Goal: Task Accomplishment & Management: Use online tool/utility

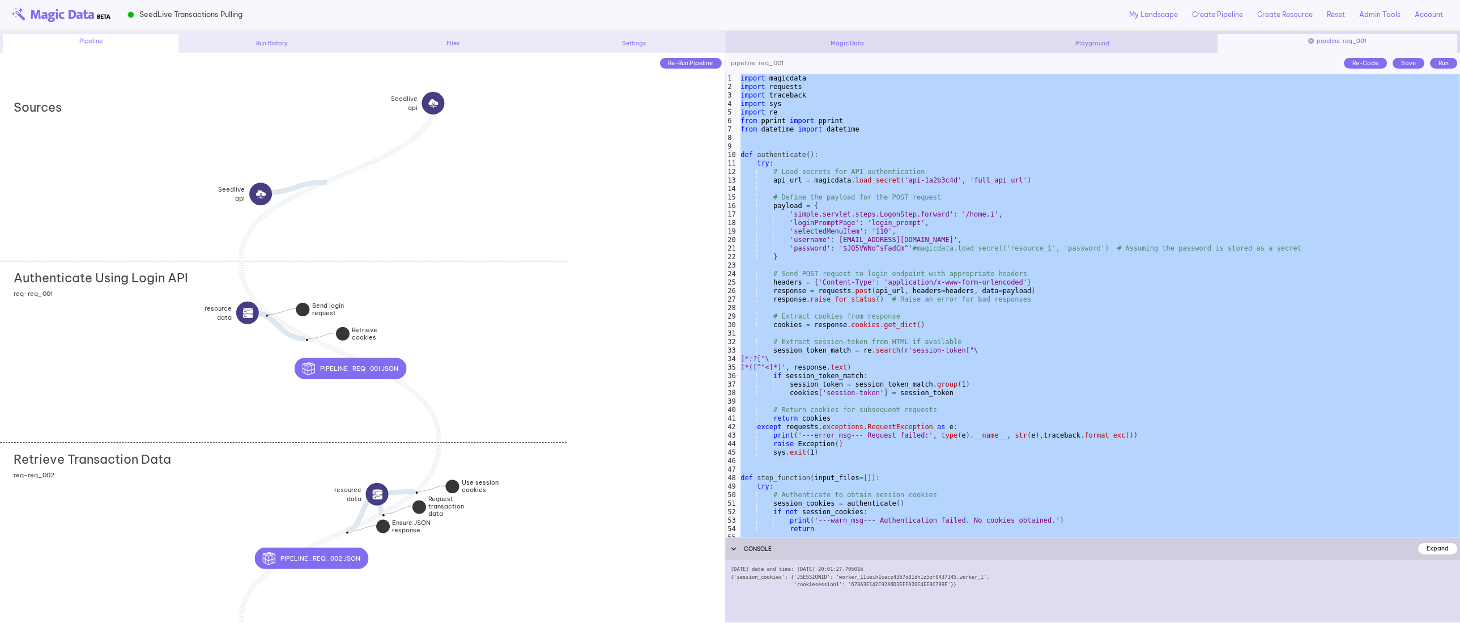
click at [1049, 312] on div "import magicdata import requests import traceback import sys import re from ppr…" at bounding box center [1098, 314] width 721 height 480
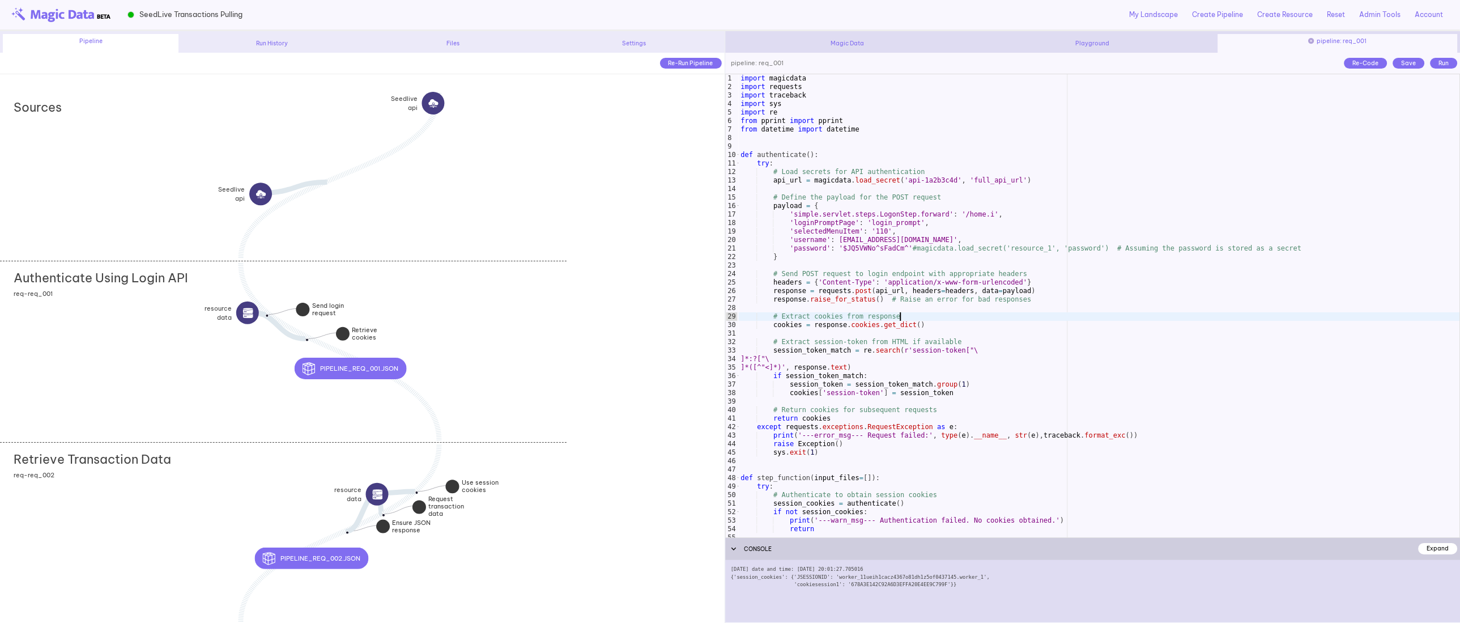
type textarea "**********"
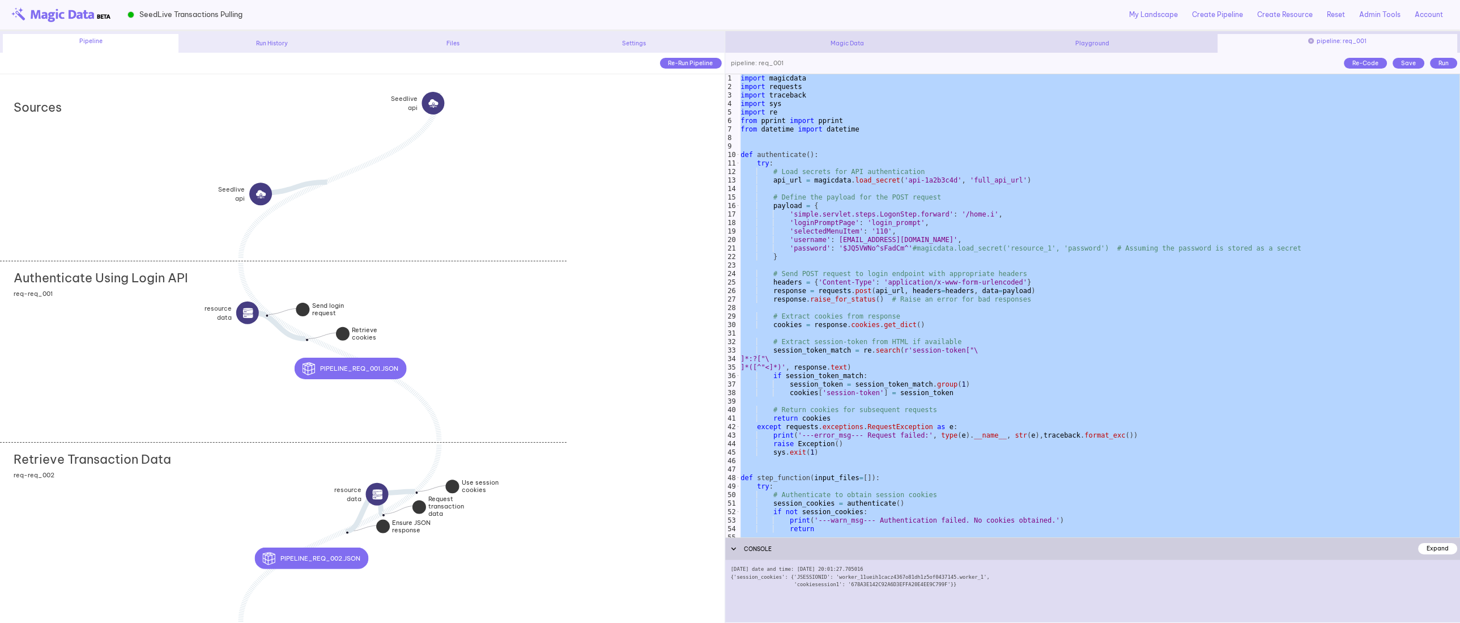
click at [882, 464] on div "import magicdata import requests import traceback import sys import re from ppr…" at bounding box center [1098, 314] width 721 height 480
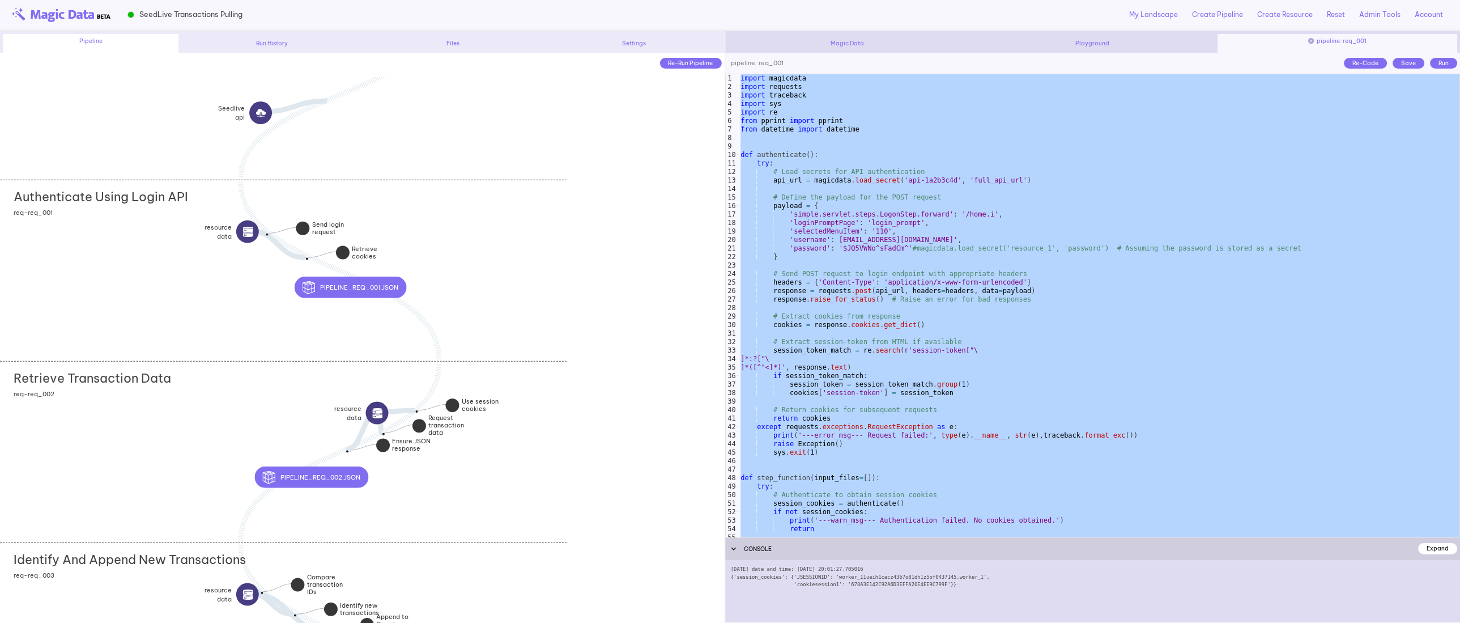
click at [172, 443] on div "Retrieve Transaction Data add section adding new section req-req_002" at bounding box center [283, 451] width 567 height 181
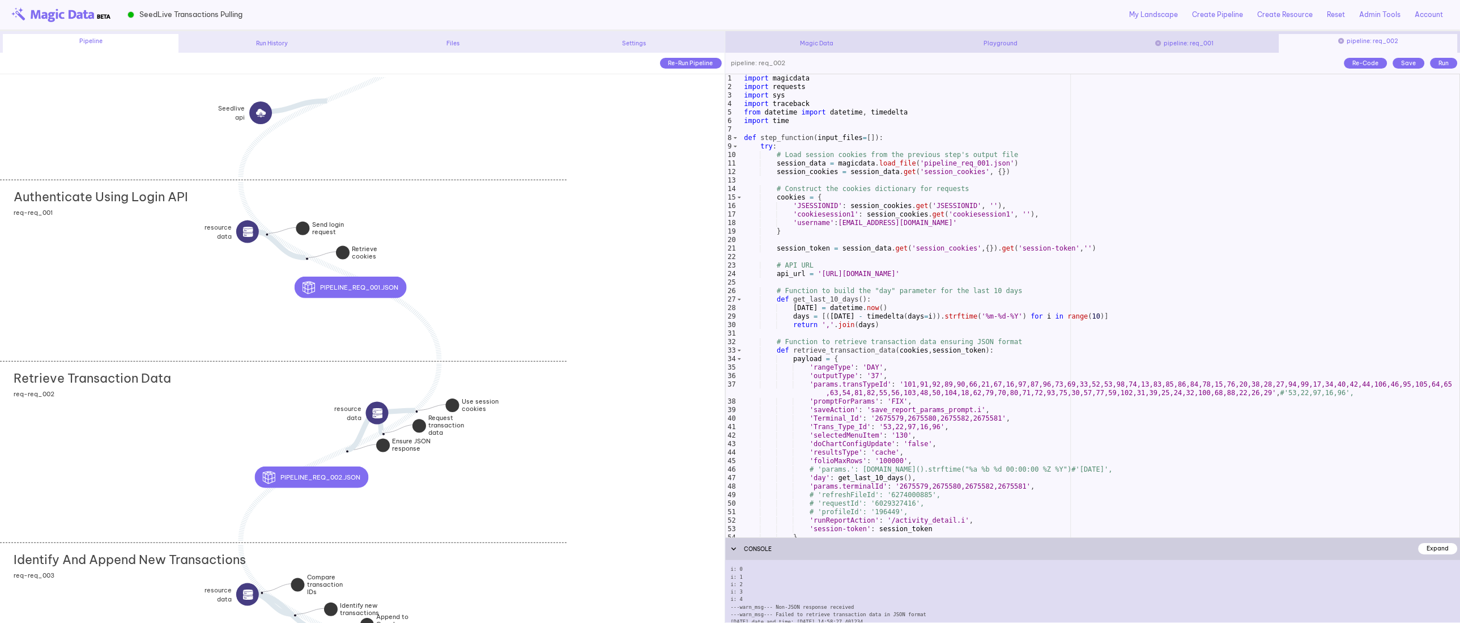
scroll to position [18, 0]
type textarea "**********"
click at [1003, 317] on div "import magicdata import requests import sys import traceback from datetime impo…" at bounding box center [1101, 314] width 718 height 480
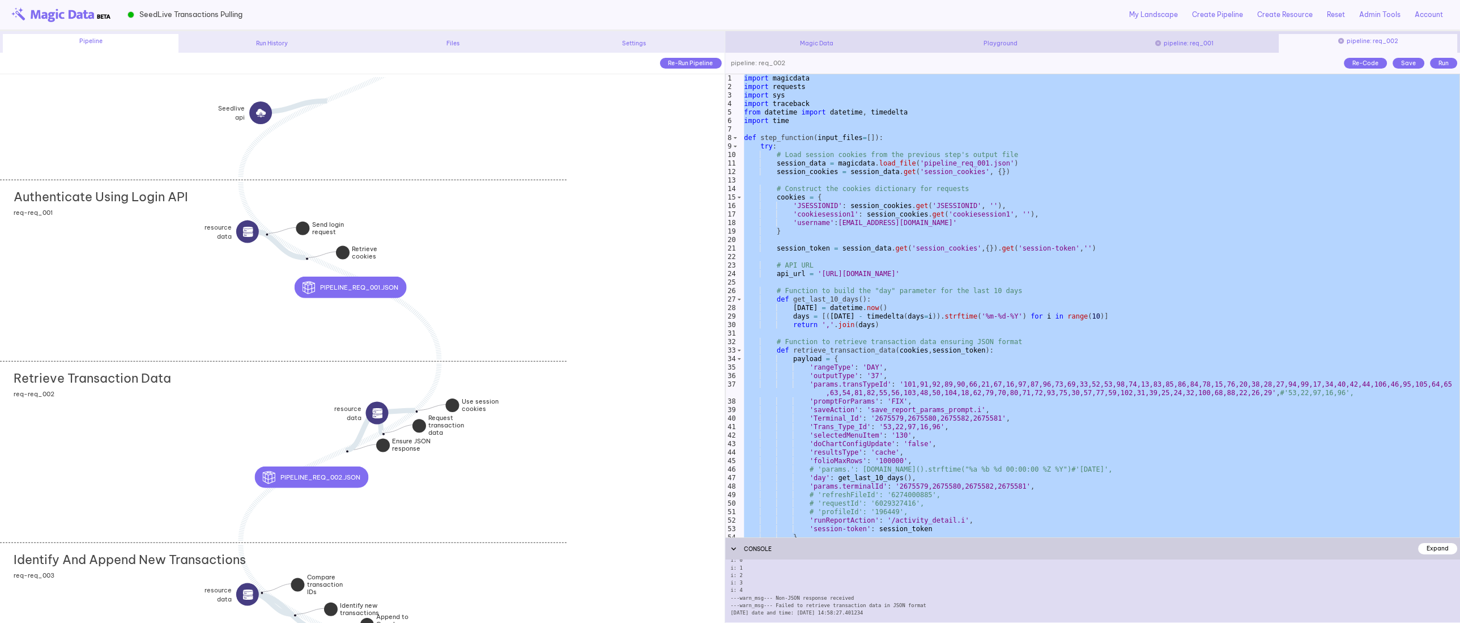
click at [935, 335] on div "import magicdata import requests import sys import traceback from datetime impo…" at bounding box center [1101, 314] width 718 height 480
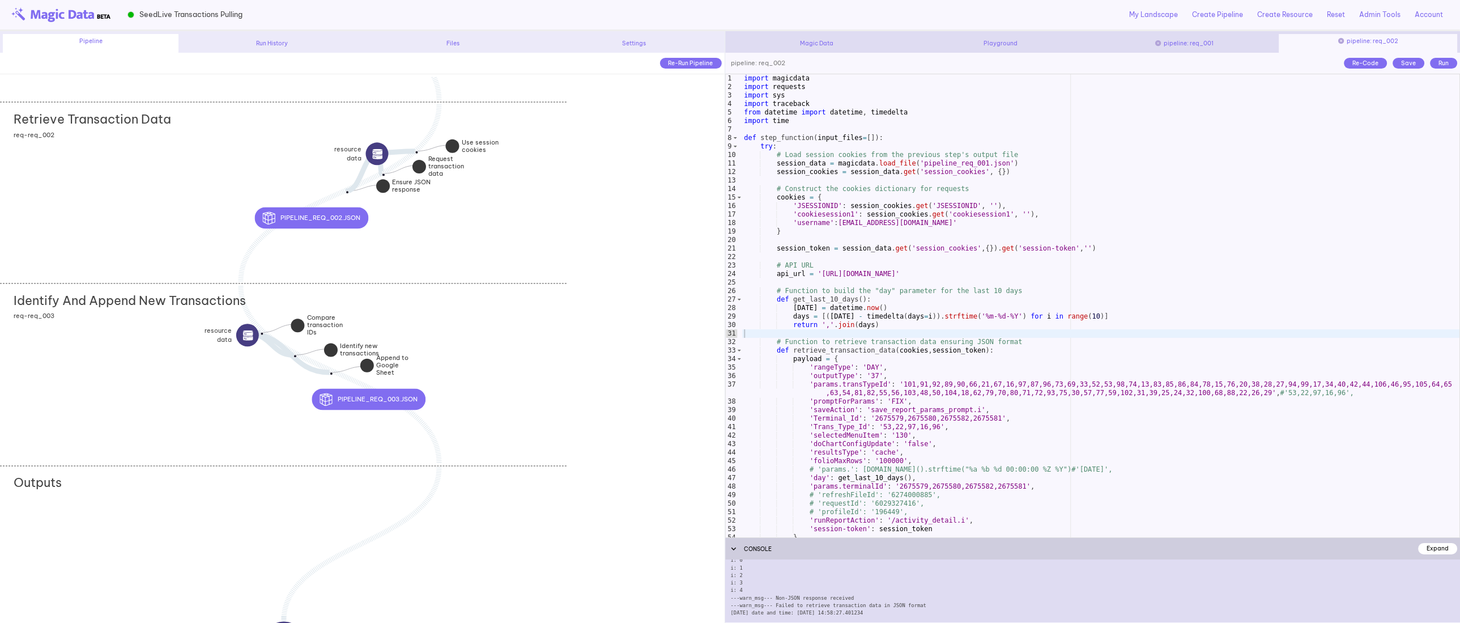
click at [145, 370] on div "Identify And Append New Transactions add section adding new section req-req_003" at bounding box center [283, 373] width 567 height 181
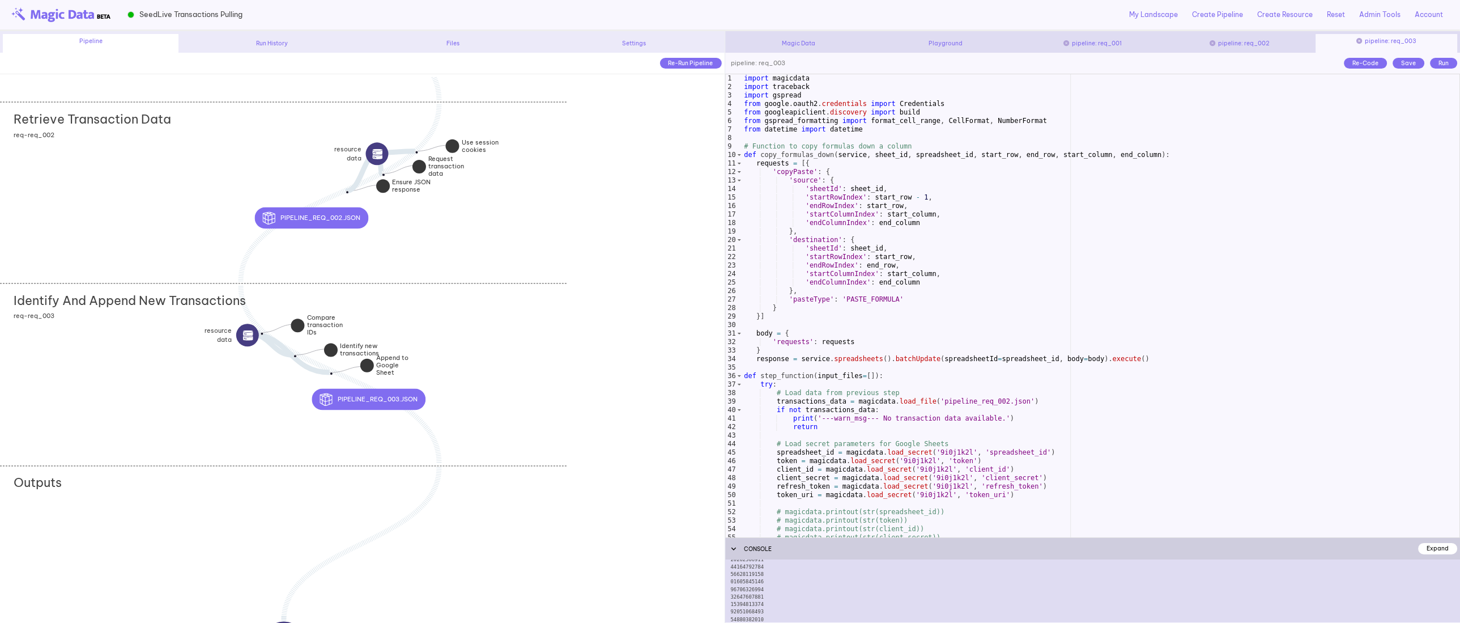
scroll to position [607, 0]
click at [984, 372] on div "import magicdata import traceback import gspread from google . oauth2 . credent…" at bounding box center [1101, 314] width 718 height 480
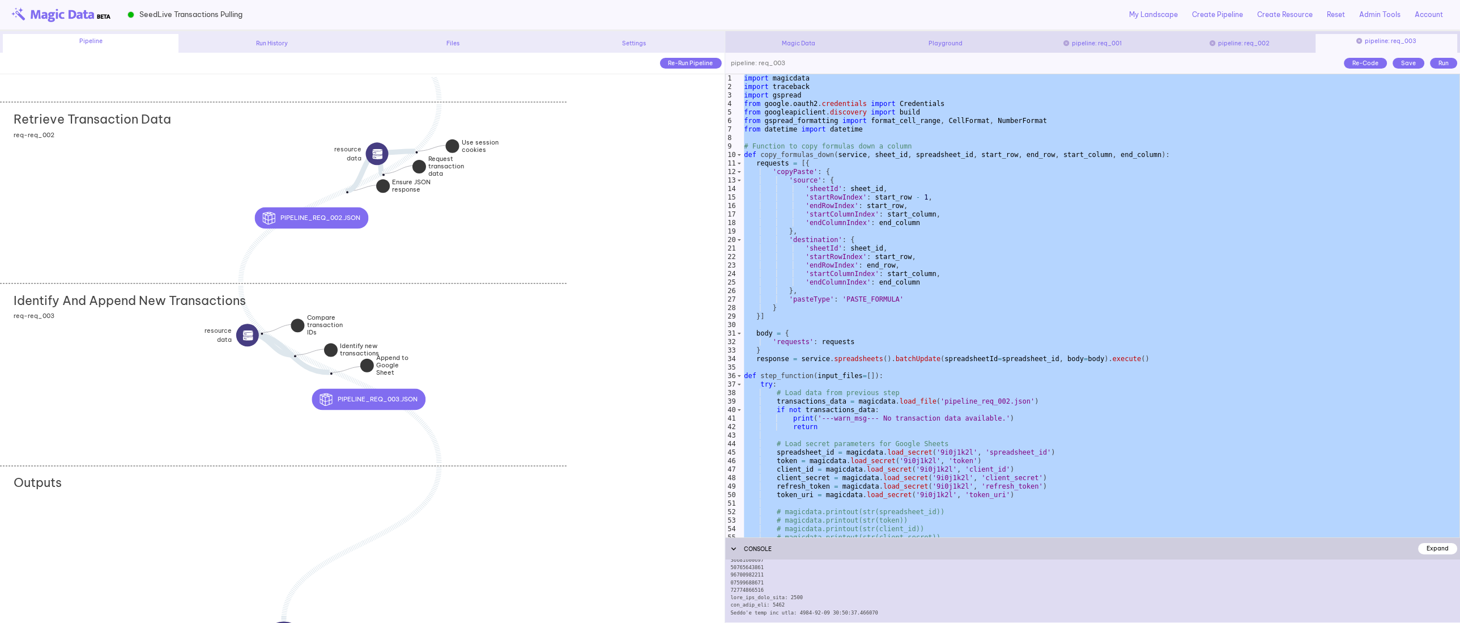
click at [1226, 319] on div "import magicdata import traceback import gspread from google . oauth2 . credent…" at bounding box center [1101, 314] width 718 height 480
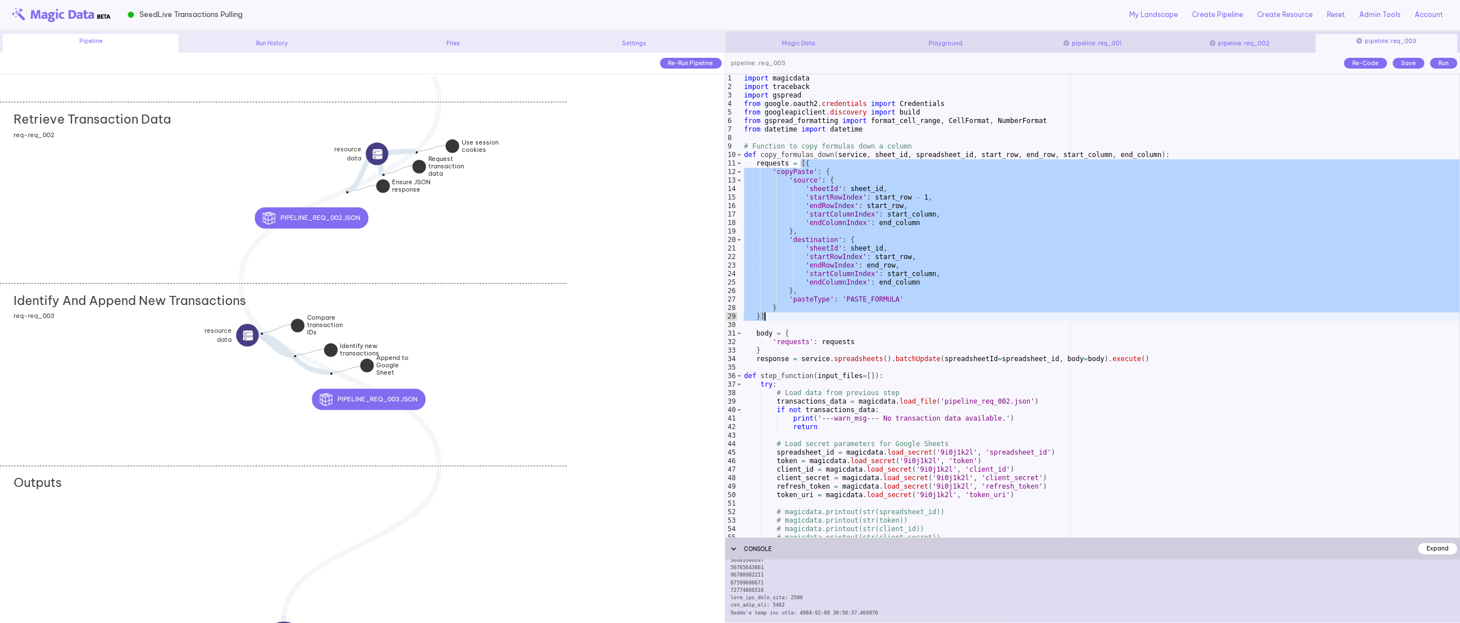
click at [1226, 319] on div "import magicdata import traceback import gspread from google . oauth2 . credent…" at bounding box center [1101, 314] width 718 height 480
click at [1007, 337] on div "import magicdata import traceback import gspread from google . oauth2 . credent…" at bounding box center [1101, 314] width 718 height 480
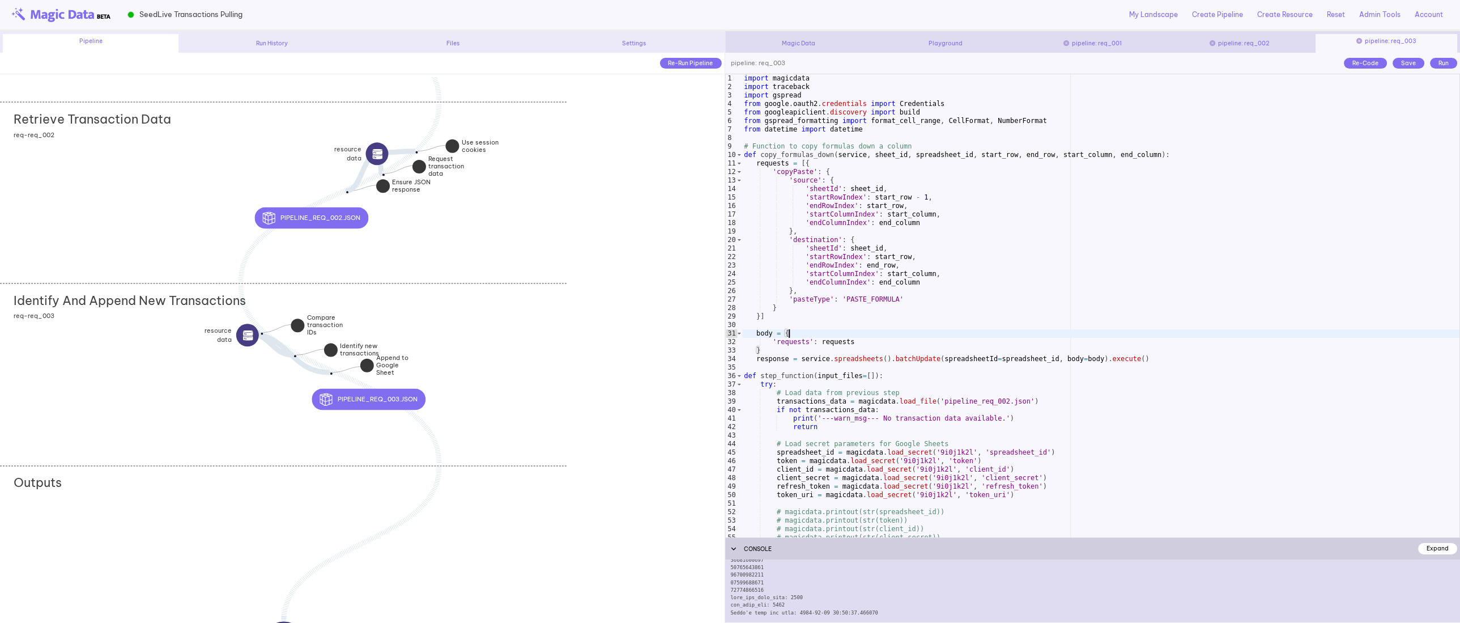
click at [852, 424] on div "import magicdata import traceback import gspread from google . oauth2 . credent…" at bounding box center [1101, 314] width 718 height 480
click at [821, 227] on div "import magicdata import traceback import gspread from google . oauth2 . credent…" at bounding box center [1101, 314] width 718 height 480
click at [198, 14] on span "SeedLive Transactions Pulling" at bounding box center [190, 14] width 103 height 11
click at [198, 15] on span "SeedLive Transactions Pulling" at bounding box center [190, 14] width 103 height 11
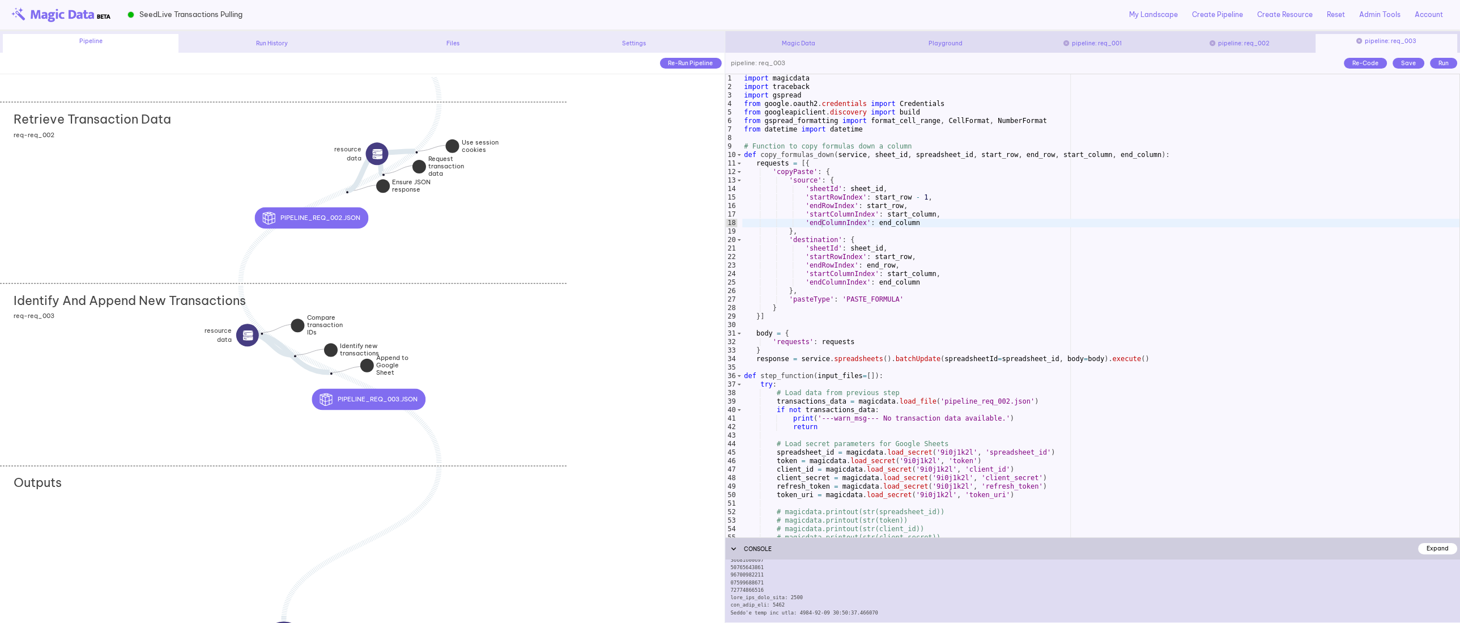
click at [198, 15] on span "SeedLive Transactions Pulling" at bounding box center [190, 14] width 103 height 11
copy div "SeedLive Transactions Pulling"
click at [407, 10] on div "My Landscape Create Pipeline Create Resource Reset Admin Tools Update View Dojo…" at bounding box center [846, 14] width 1206 height 29
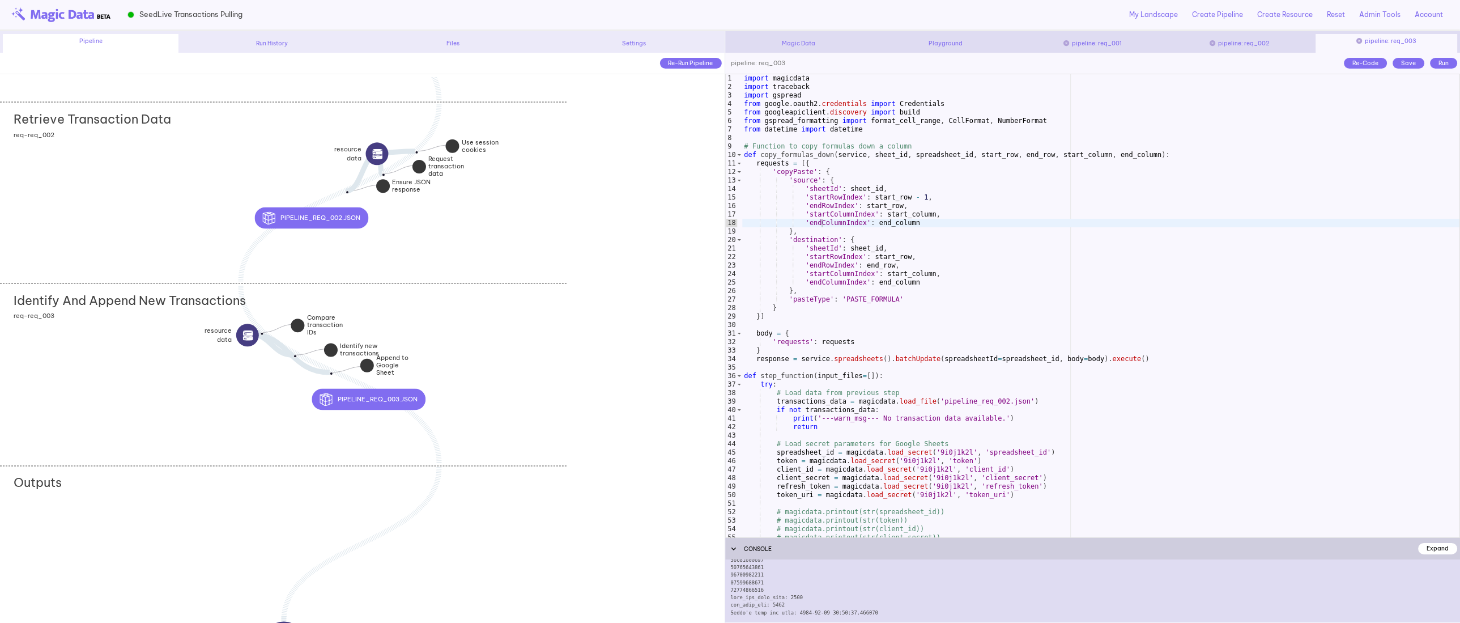
click at [625, 39] on div "Settings" at bounding box center [634, 43] width 176 height 8
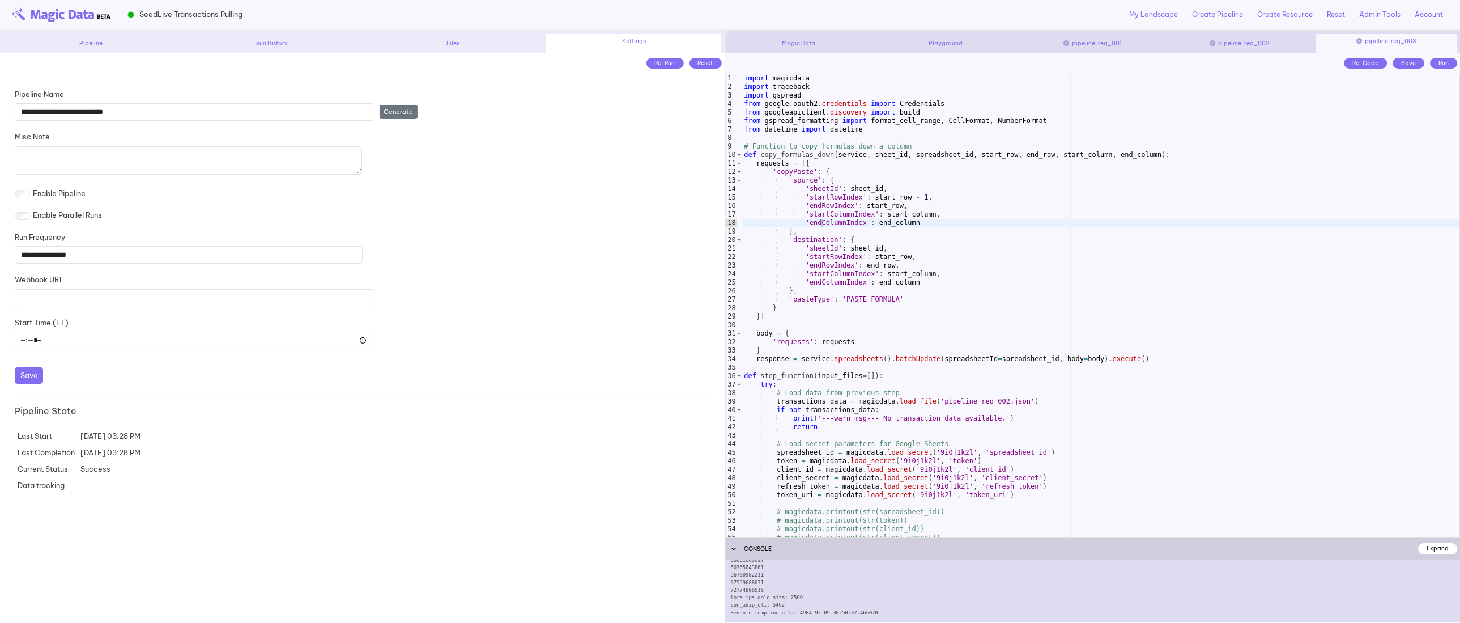
click at [25, 372] on button "Save" at bounding box center [29, 375] width 28 height 16
click at [853, 333] on div "import magicdata import traceback import gspread from google . oauth2 . credent…" at bounding box center [1101, 314] width 718 height 480
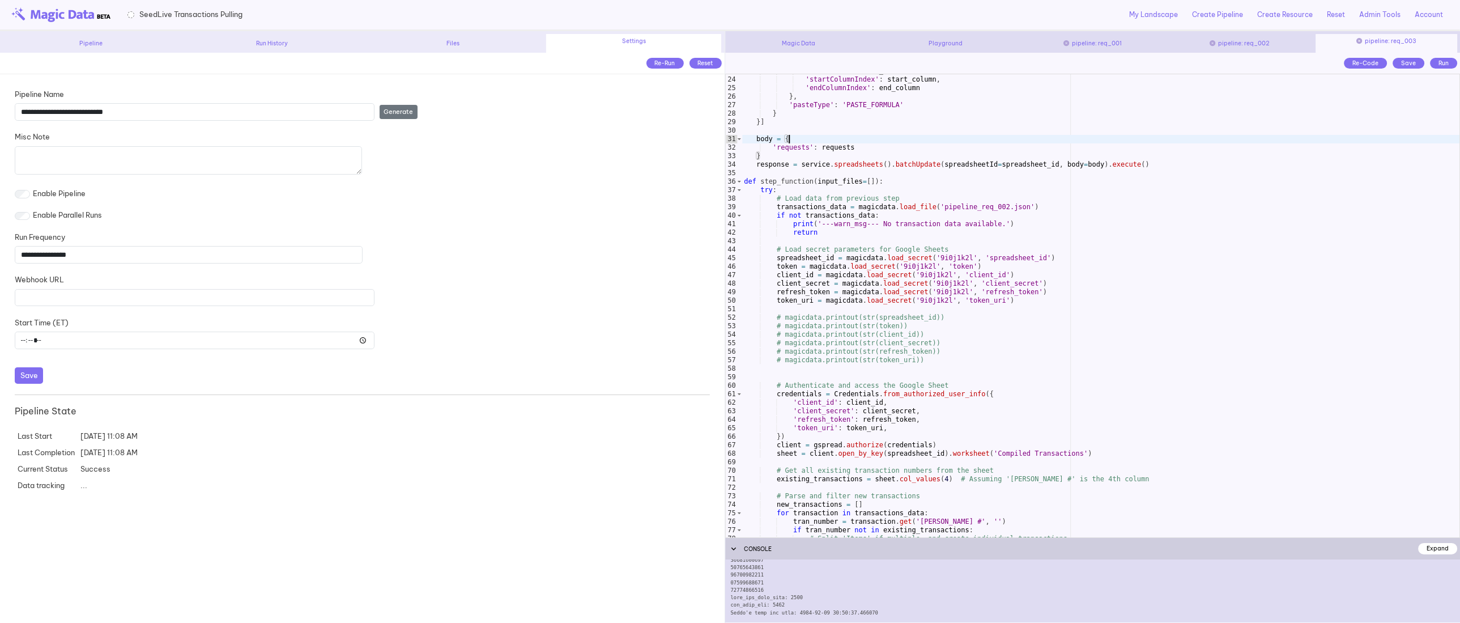
scroll to position [0, 0]
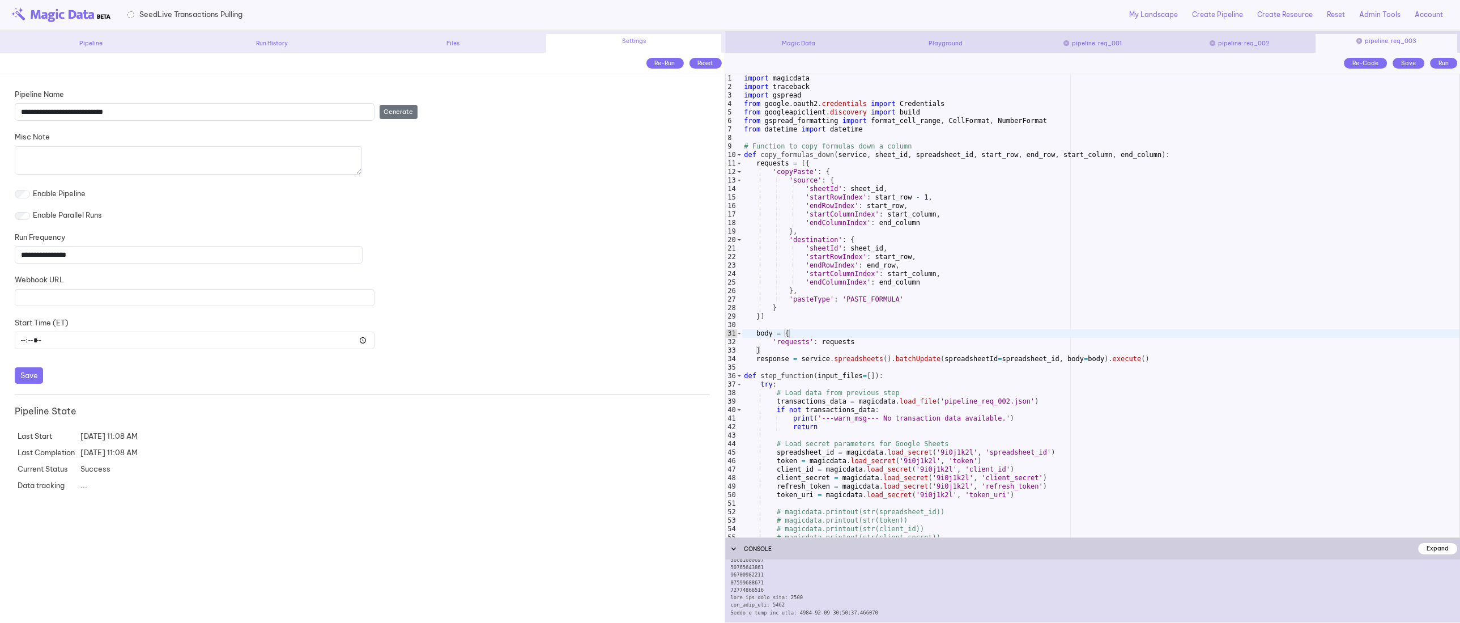
click at [1124, 45] on div "pipeline: req_001" at bounding box center [1092, 43] width 141 height 8
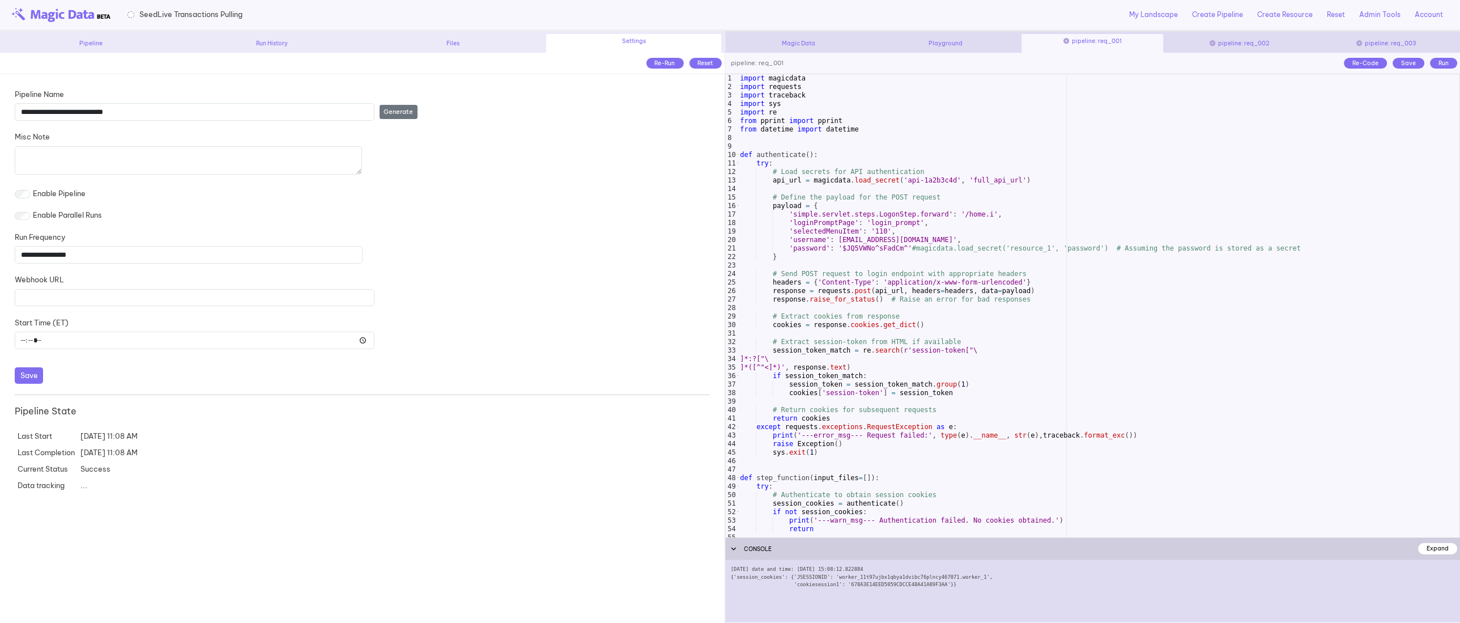
type textarea "**********"
click at [1010, 243] on div "import magicdata import requests import traceback import sys import re from ppr…" at bounding box center [1099, 314] width 722 height 480
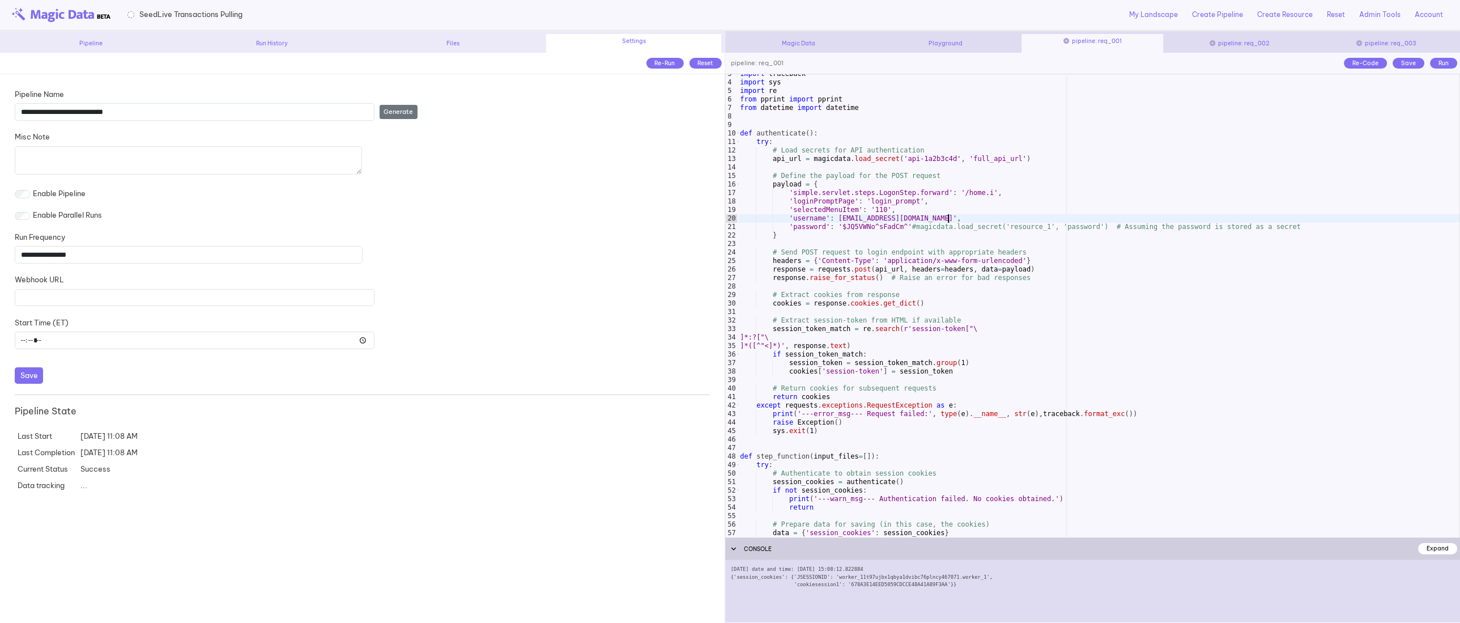
scroll to position [22, 0]
type input "**********"
type textarea "**********"
drag, startPoint x: 907, startPoint y: 160, endPoint x: 956, endPoint y: 160, distance: 49.9
click at [956, 160] on div "import traceback import sys import re from pprint import pprint from datetime i…" at bounding box center [1099, 309] width 722 height 480
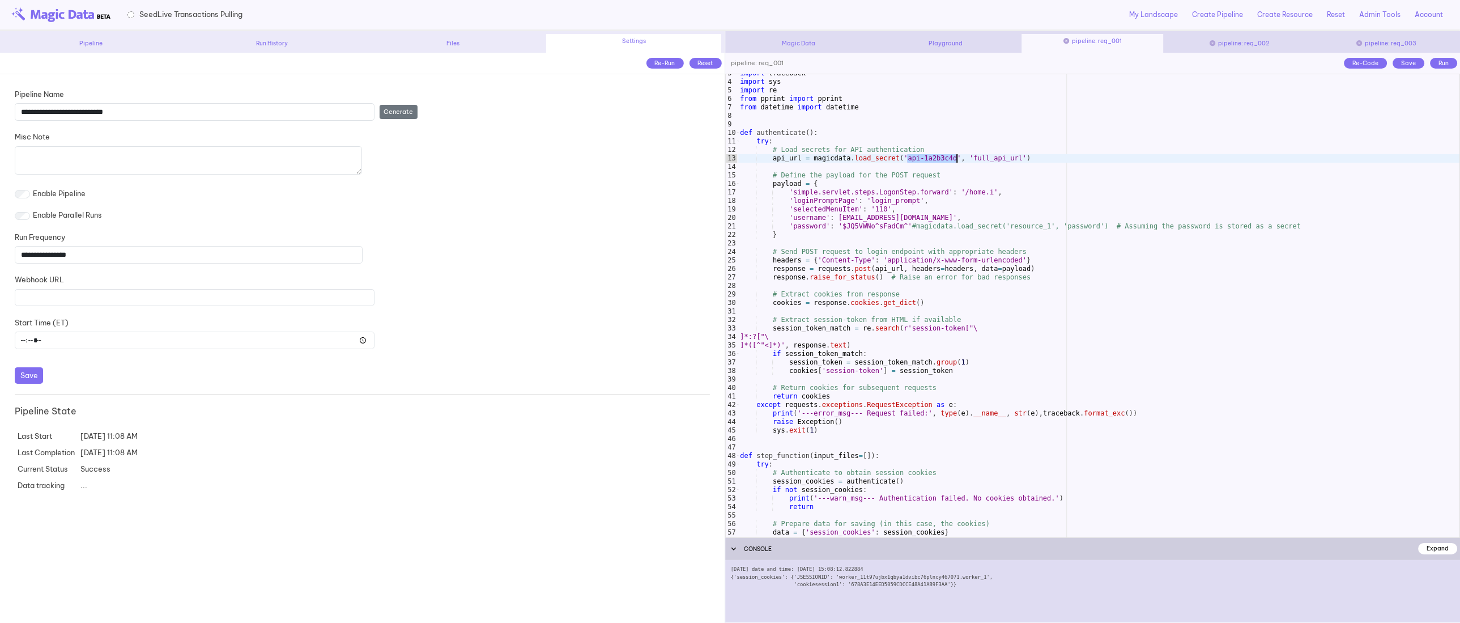
click at [832, 382] on div "import traceback import sys import re from pprint import pprint from datetime i…" at bounding box center [1099, 309] width 722 height 480
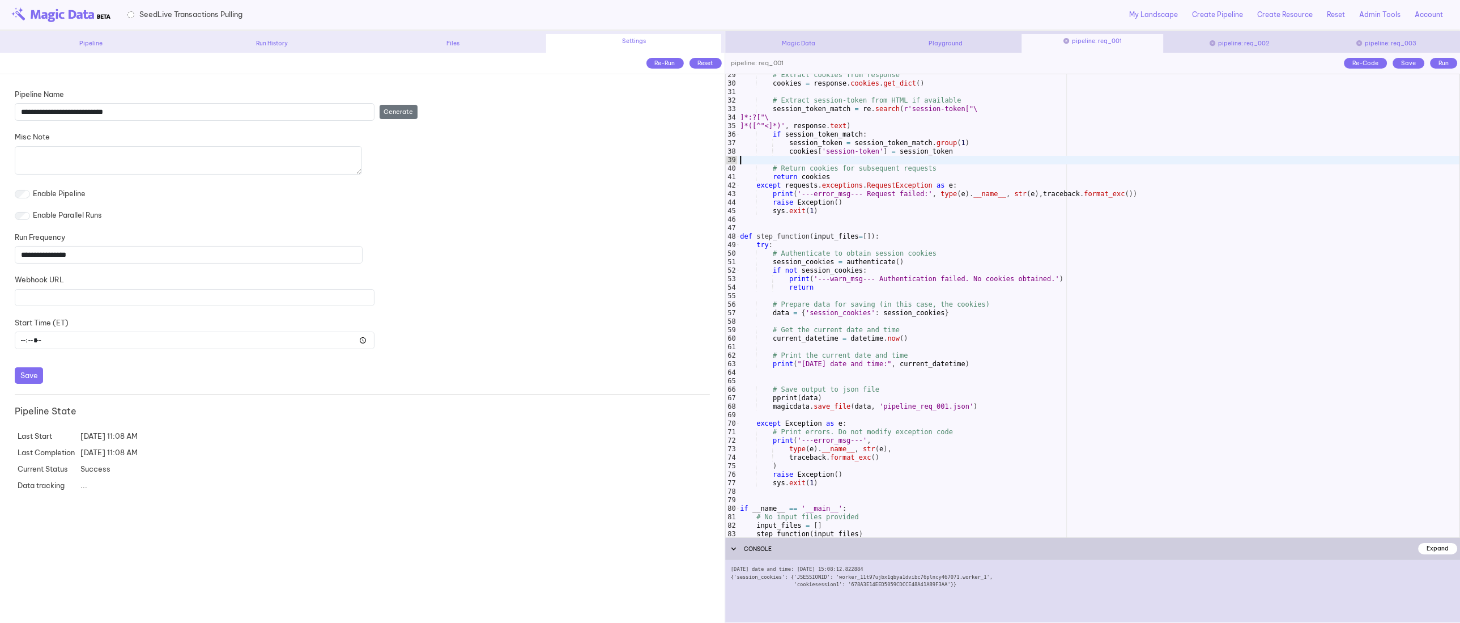
scroll to position [250, 0]
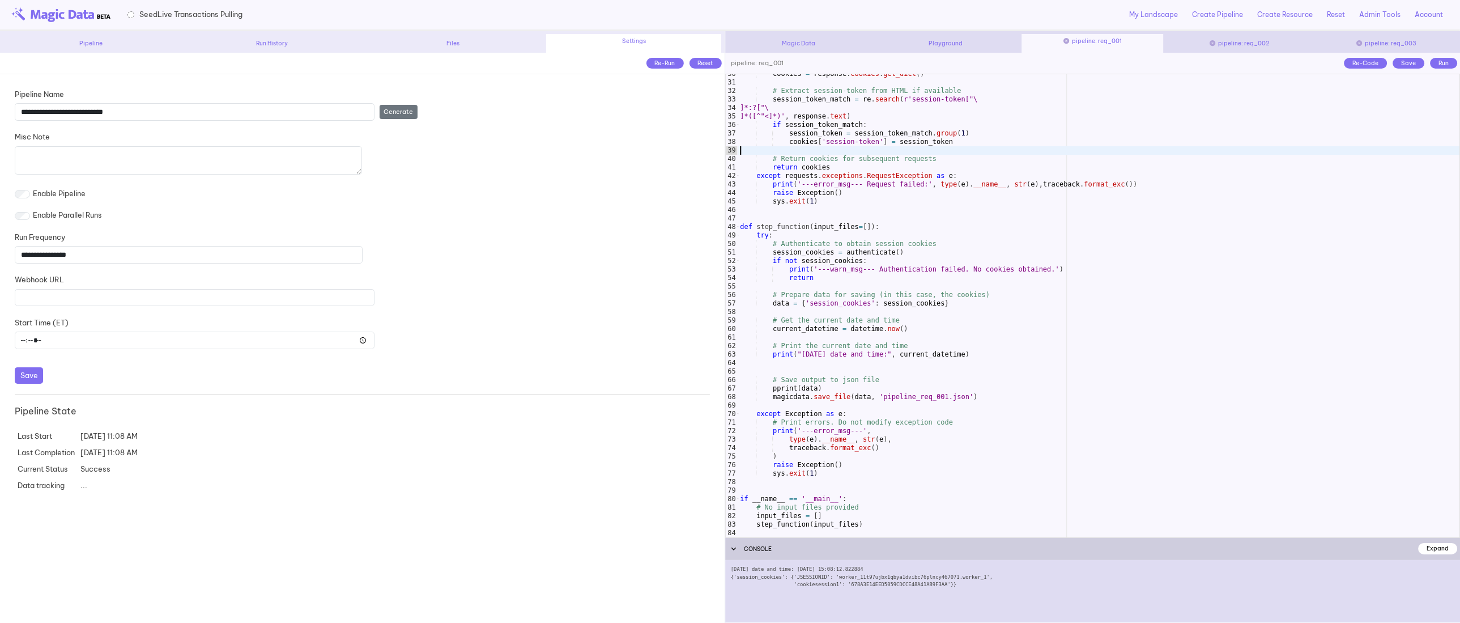
click at [1272, 41] on div "pipeline: req_002" at bounding box center [1239, 43] width 141 height 8
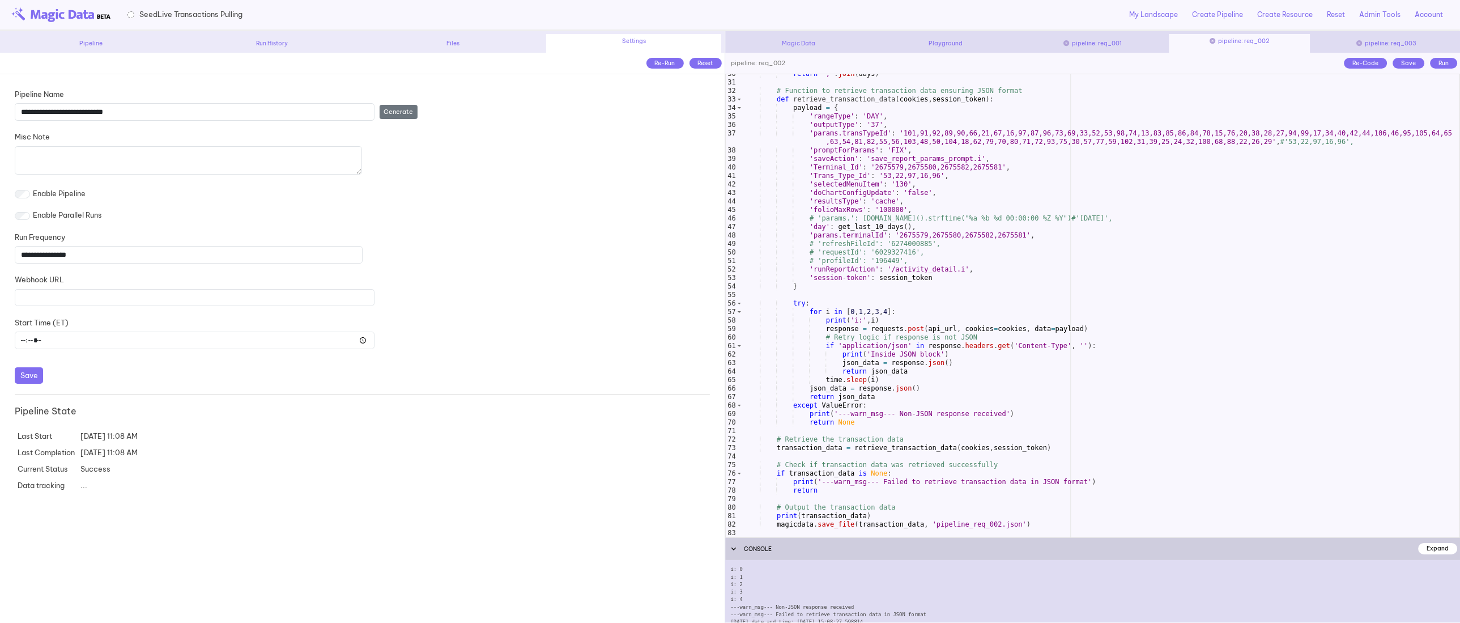
scroll to position [18, 0]
type textarea "**********"
click at [930, 227] on div "return ',' . join ( days ) # Function to retrieve transaction data ensuring JSO…" at bounding box center [1101, 310] width 718 height 480
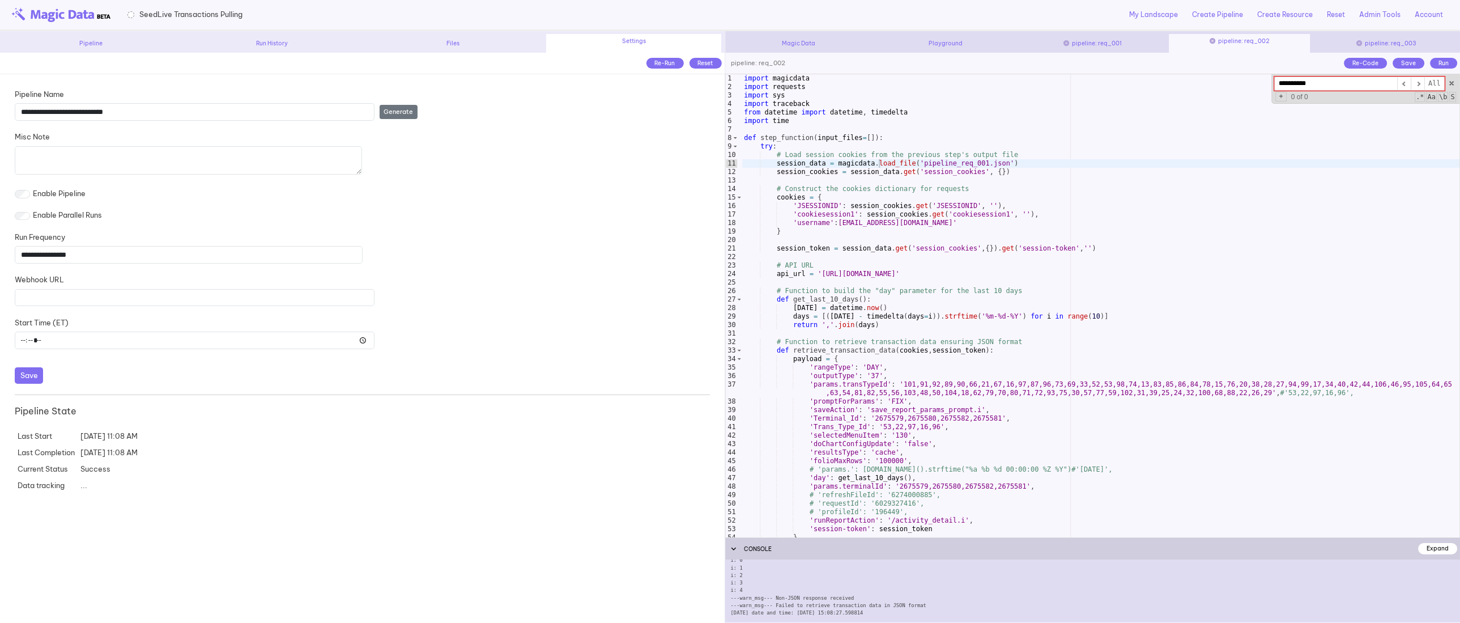
type input "**********"
click at [1391, 42] on div "pipeline: req_003" at bounding box center [1386, 43] width 141 height 8
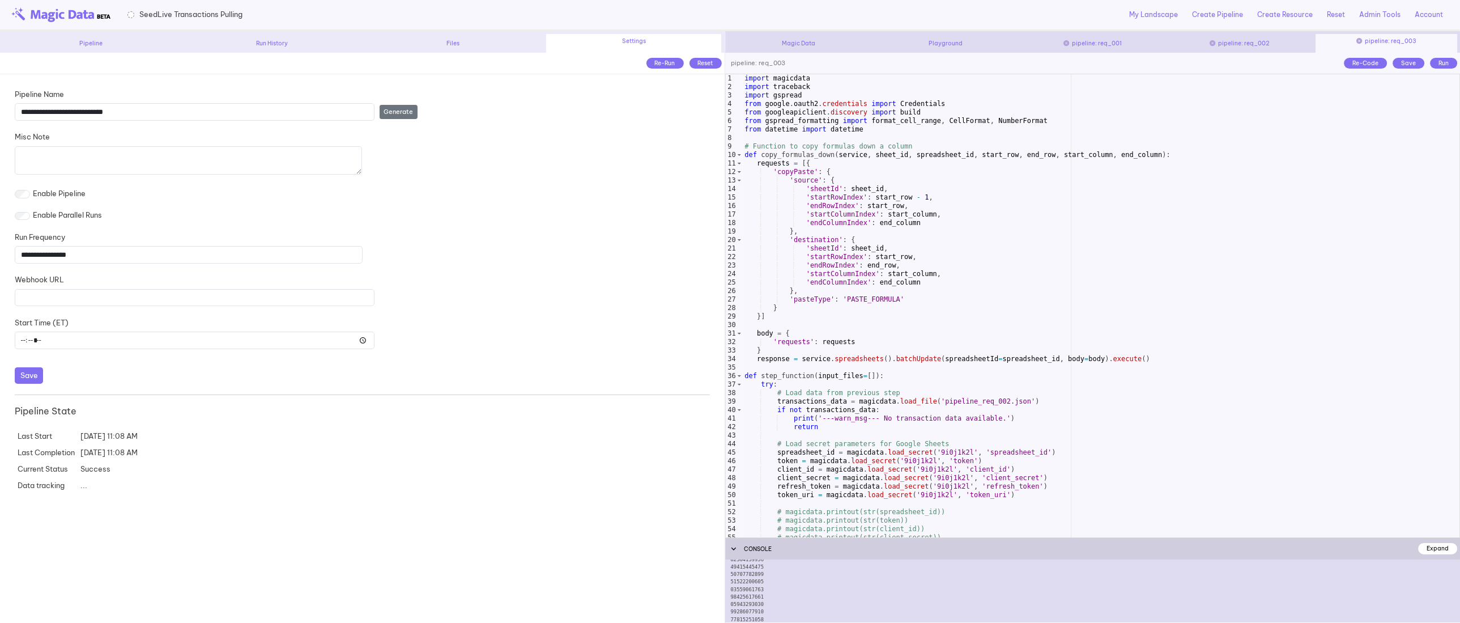
scroll to position [607, 0]
click at [1035, 205] on div "import magicdata import traceback import gspread from google . oauth2 . credent…" at bounding box center [1100, 314] width 717 height 480
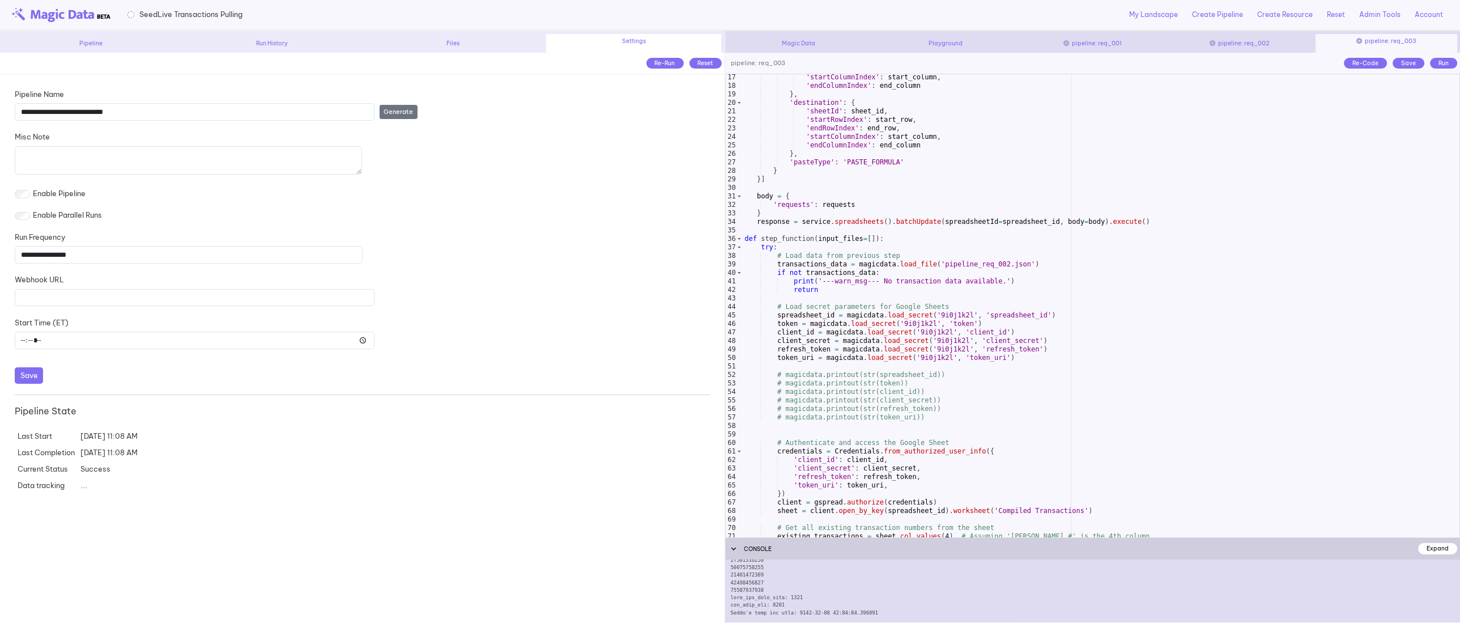
scroll to position [146, 0]
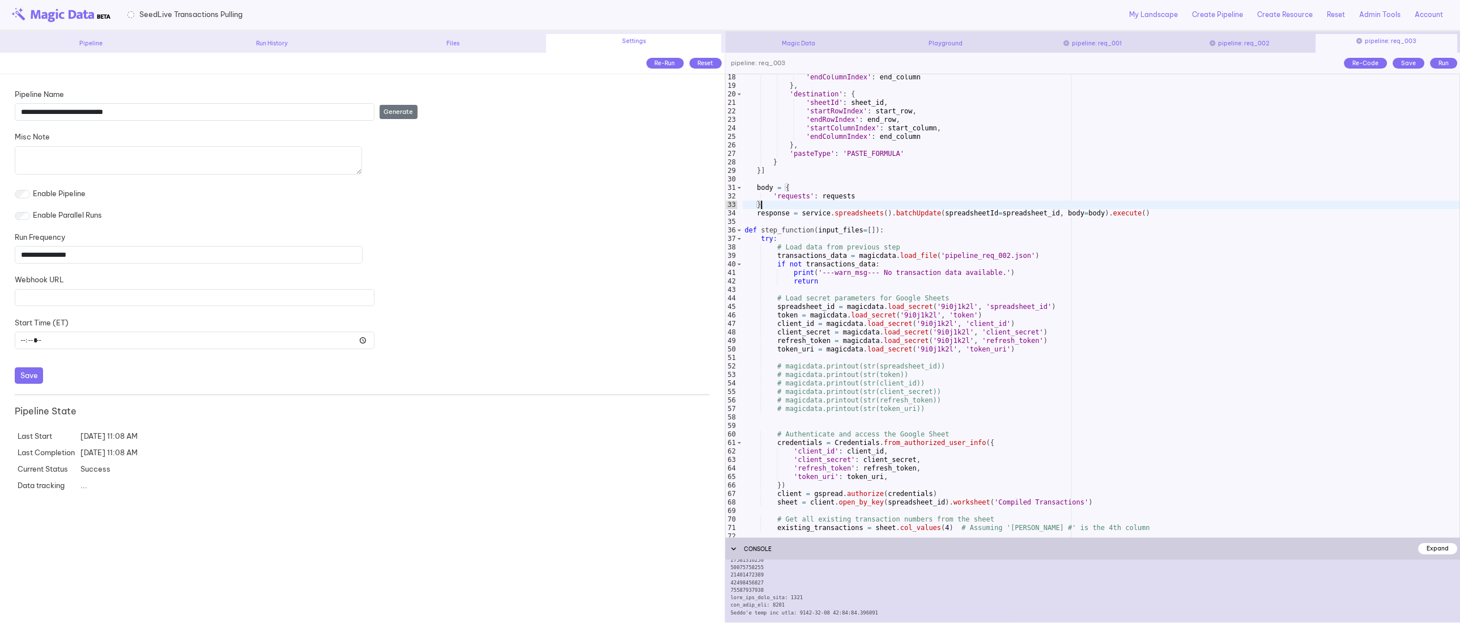
click at [1035, 205] on div "'endColumnIndex' : end_column } , 'destination' : { 'sheetId' : sheet_id , 'sta…" at bounding box center [1100, 313] width 717 height 480
type textarea "*"
type input "****"
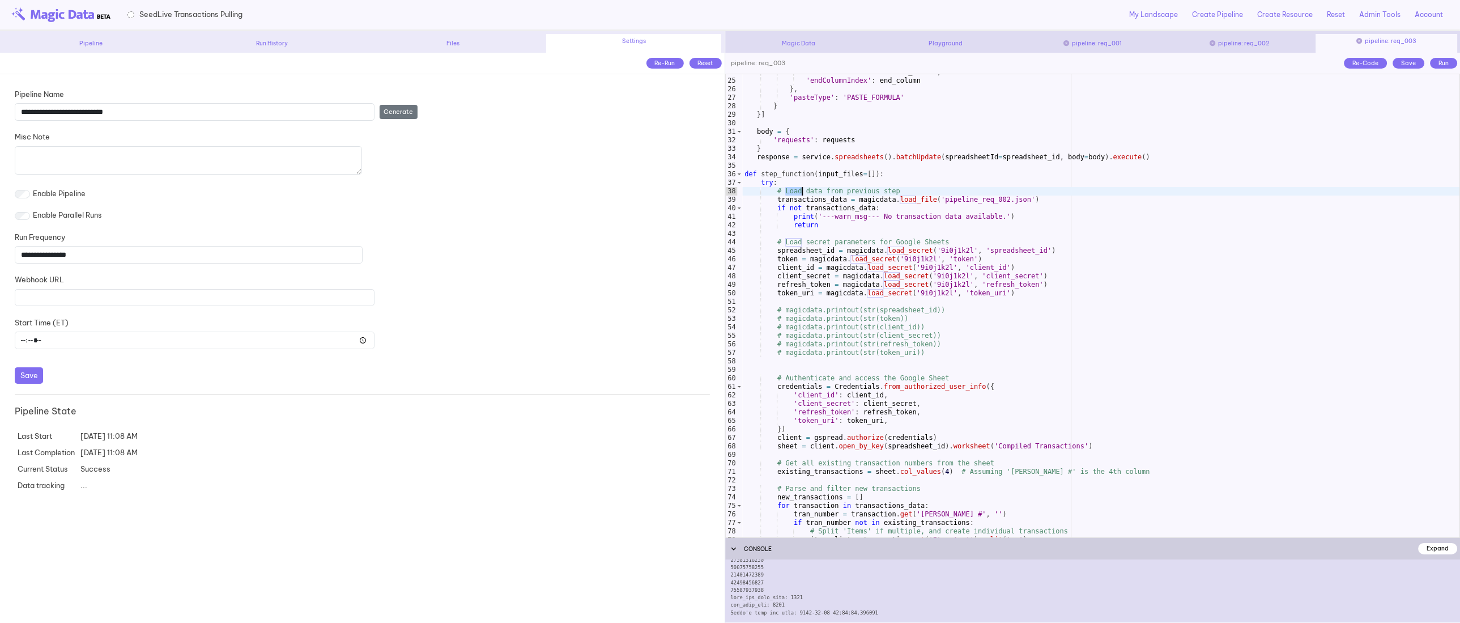
scroll to position [201, 0]
click at [959, 250] on div "'startColumnIndex' : start_column , 'endColumnIndex' : end_column } , 'pasteTyp…" at bounding box center [1100, 308] width 717 height 480
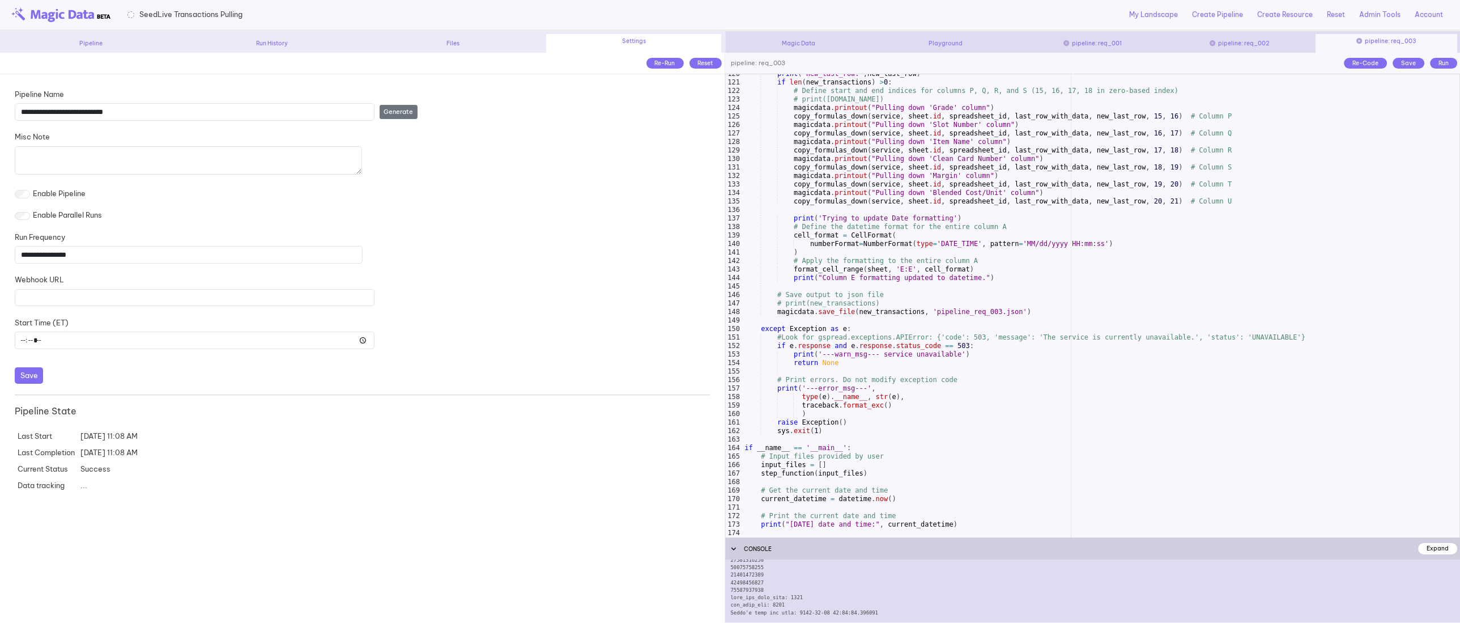
scroll to position [1015, 0]
click at [953, 461] on div "print ( "new_last_row:" , new_last_row ) if len ( new_transactions ) > 0 : # De…" at bounding box center [1100, 310] width 717 height 480
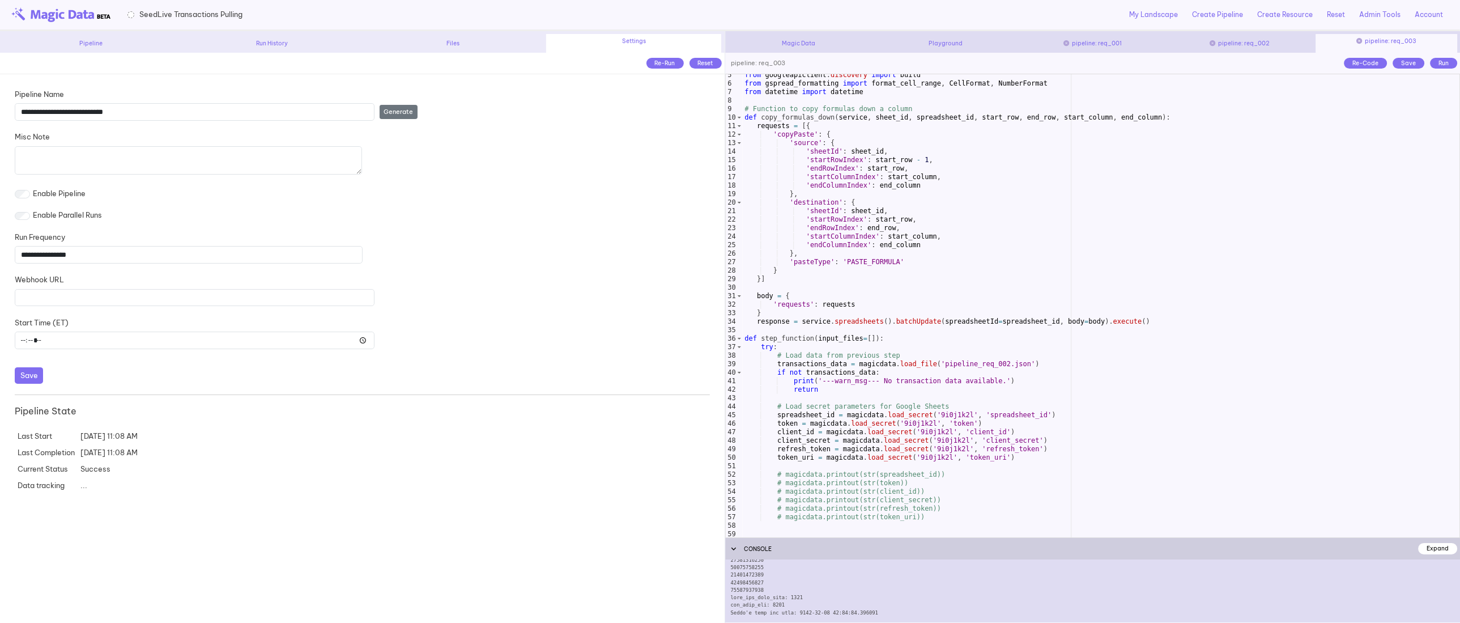
scroll to position [0, 0]
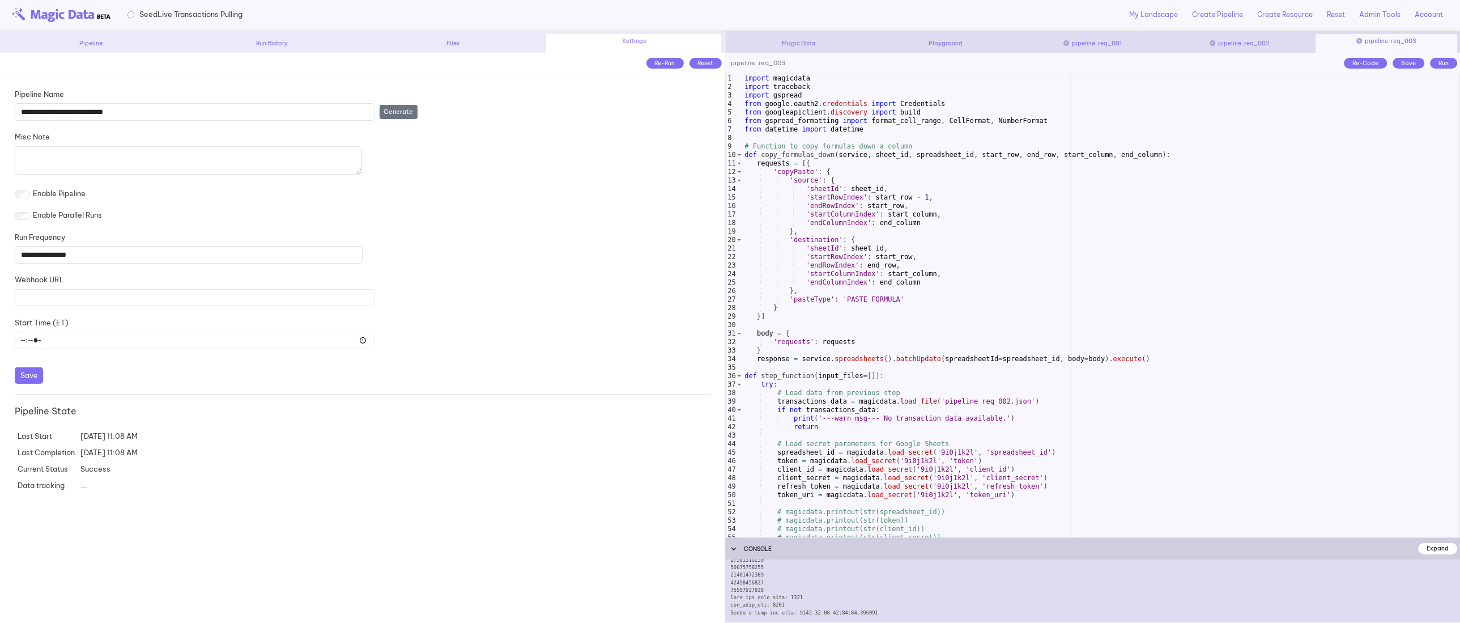
click at [1132, 39] on div "pipeline: req_001" at bounding box center [1092, 43] width 141 height 8
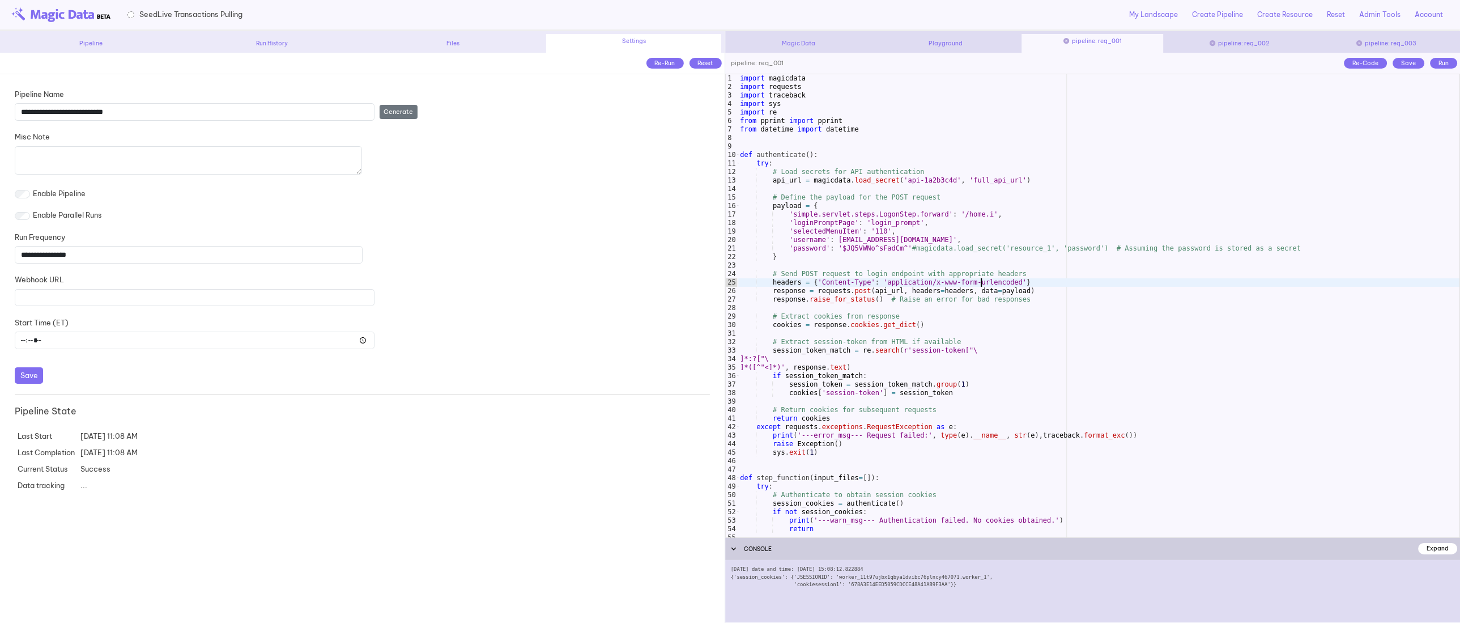
click at [980, 279] on div "import magicdata import requests import traceback import sys import re from ppr…" at bounding box center [1099, 314] width 722 height 480
click at [950, 320] on div "import magicdata import requests import traceback import sys import re from ppr…" at bounding box center [1099, 314] width 722 height 480
click at [797, 41] on div "Magic Data" at bounding box center [798, 43] width 141 height 8
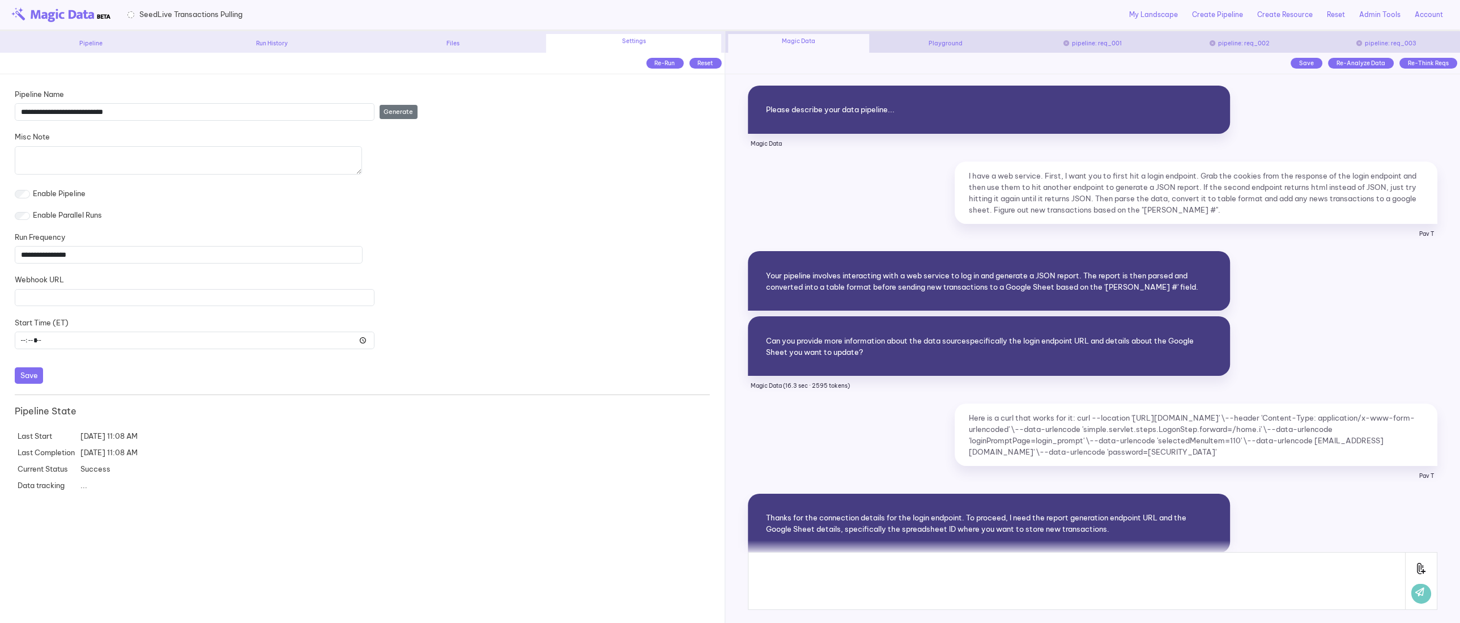
scroll to position [7654, 0]
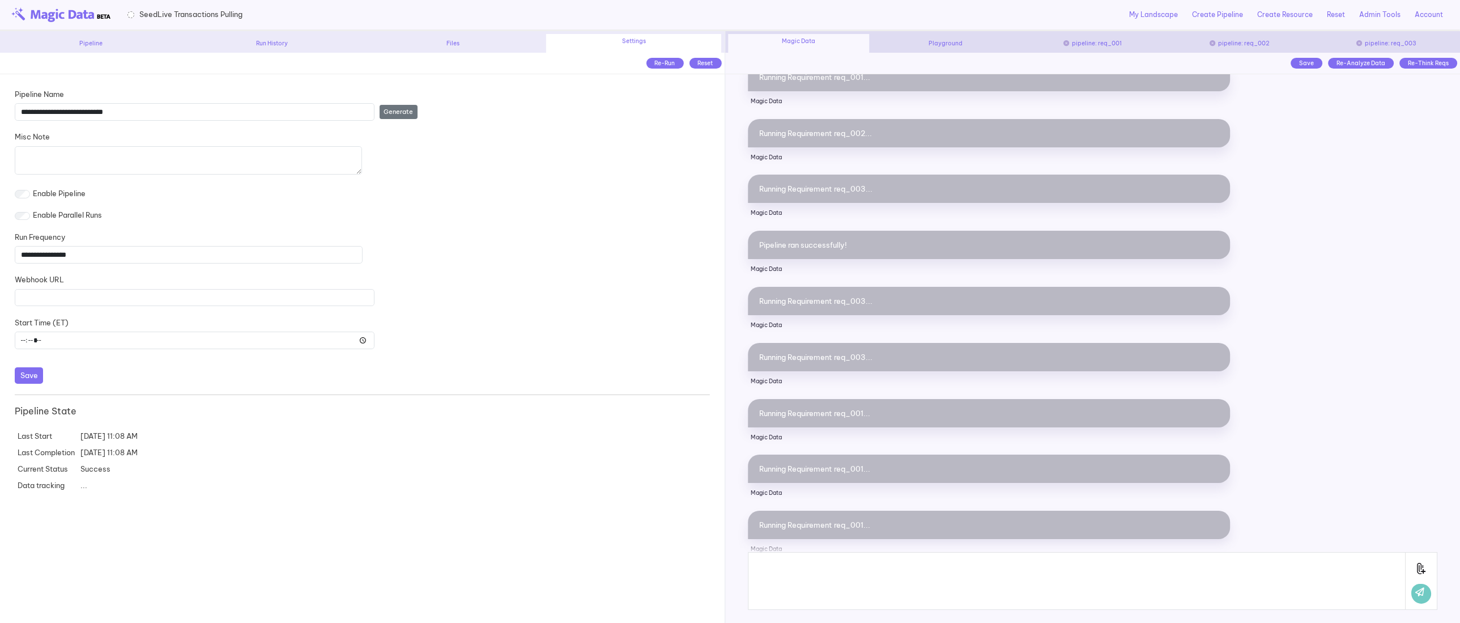
click at [1107, 44] on div "pipeline: req_001" at bounding box center [1092, 43] width 141 height 8
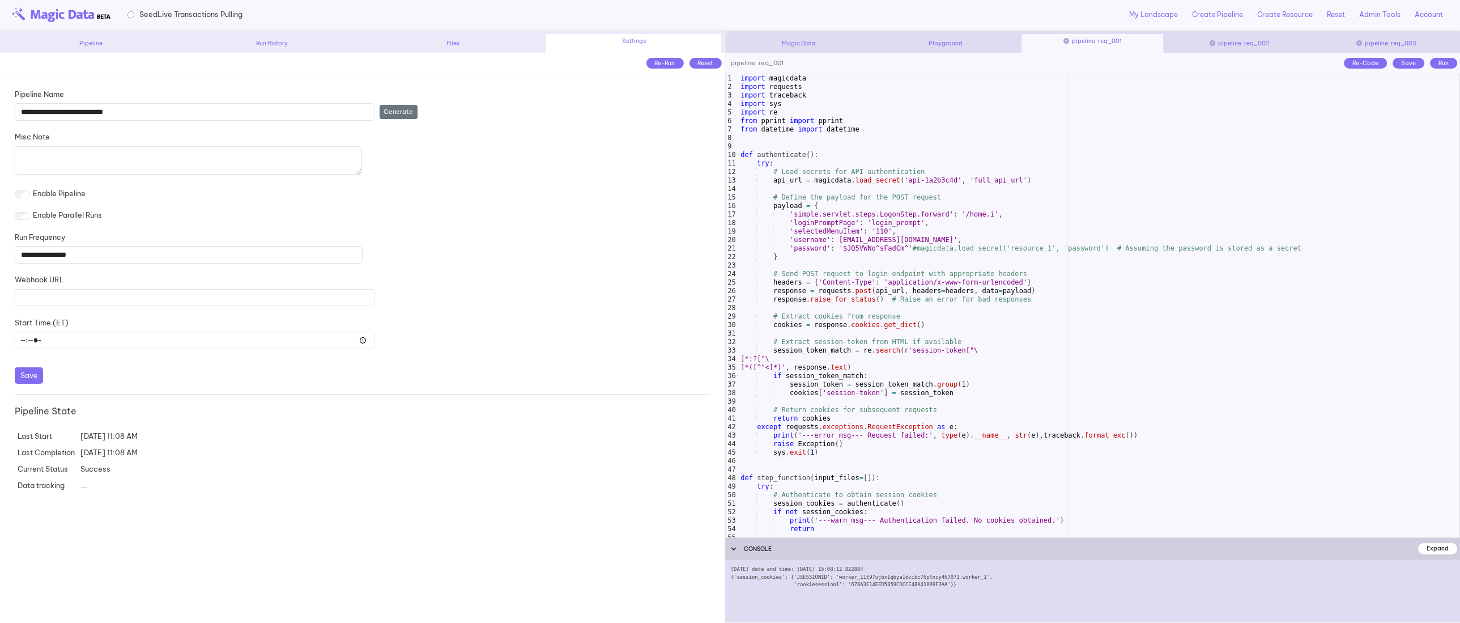
type textarea "**********"
click at [1106, 123] on div "import magicdata import requests import traceback import sys import re from ppr…" at bounding box center [1098, 314] width 721 height 480
click at [1411, 62] on div "Save" at bounding box center [1409, 63] width 32 height 11
click at [1447, 62] on div "Run" at bounding box center [1443, 63] width 27 height 11
click at [1105, 142] on div "import magicdata import requests import traceback import sys import re from ppr…" at bounding box center [1098, 314] width 721 height 480
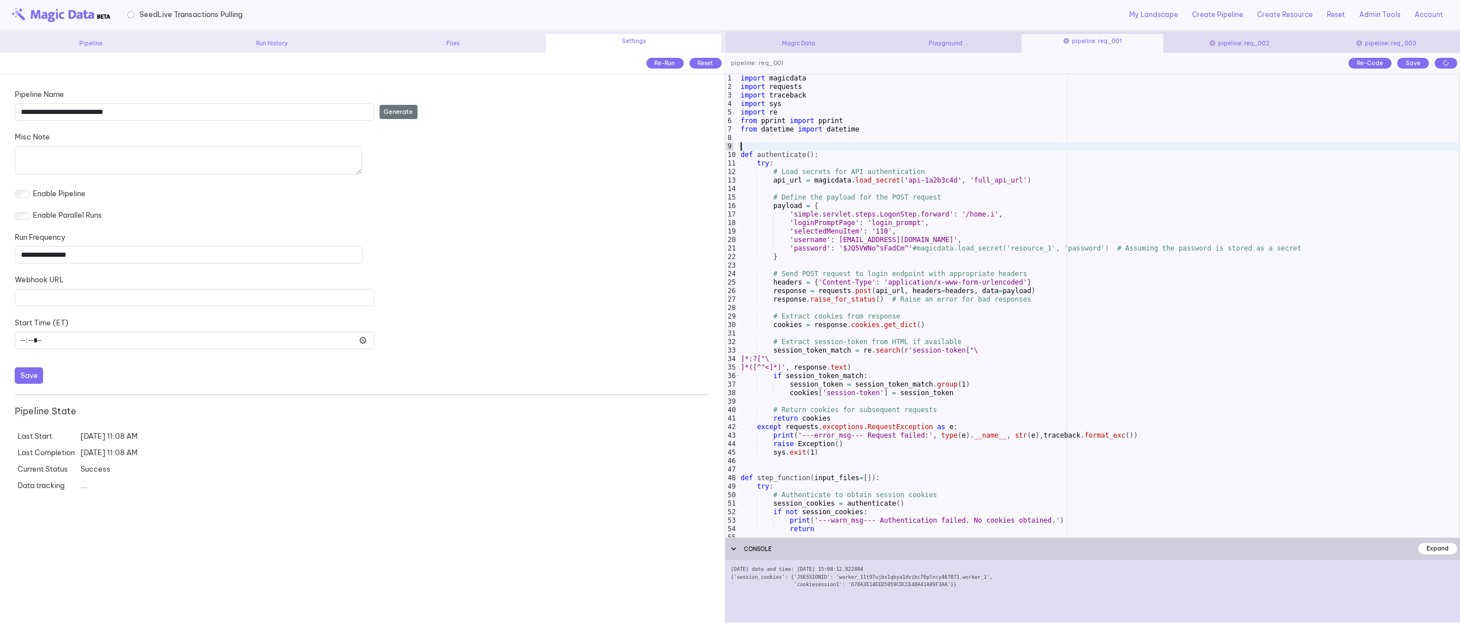
click at [67, 45] on div "Pipeline" at bounding box center [91, 43] width 176 height 8
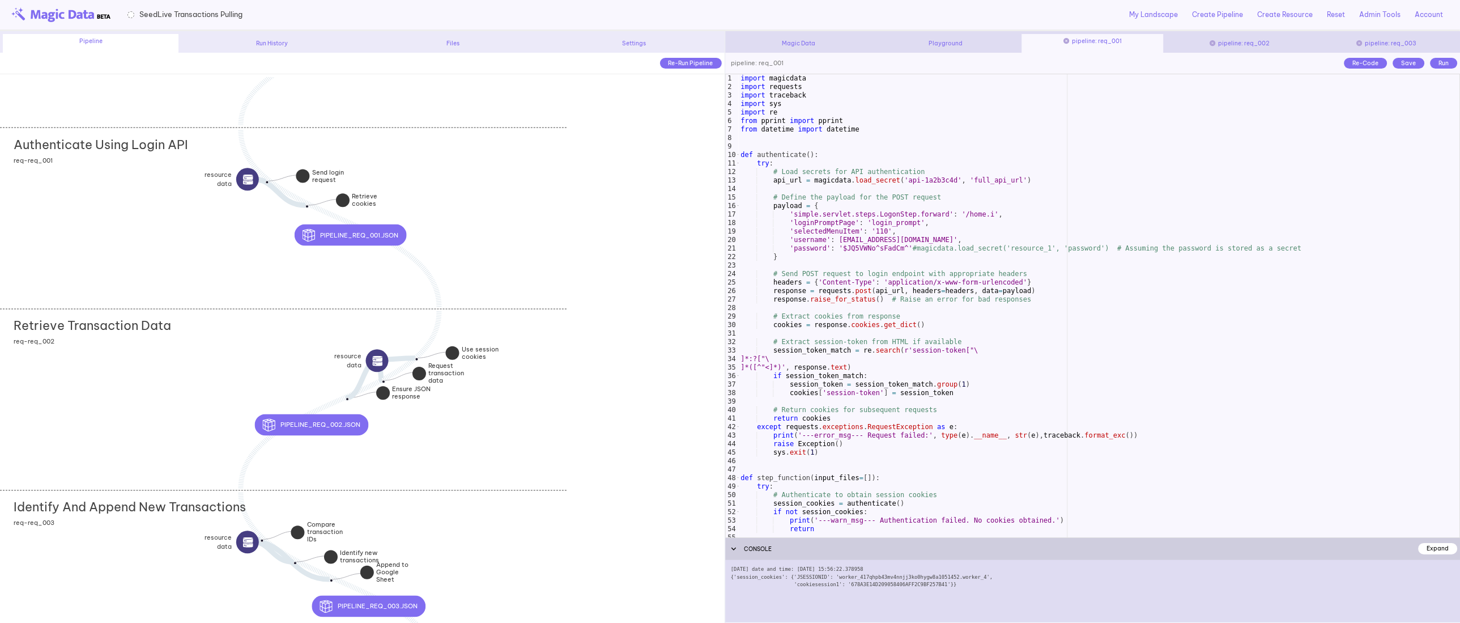
click at [171, 347] on div "Retrieve Transaction Data add section adding new section req-req_002" at bounding box center [283, 399] width 567 height 181
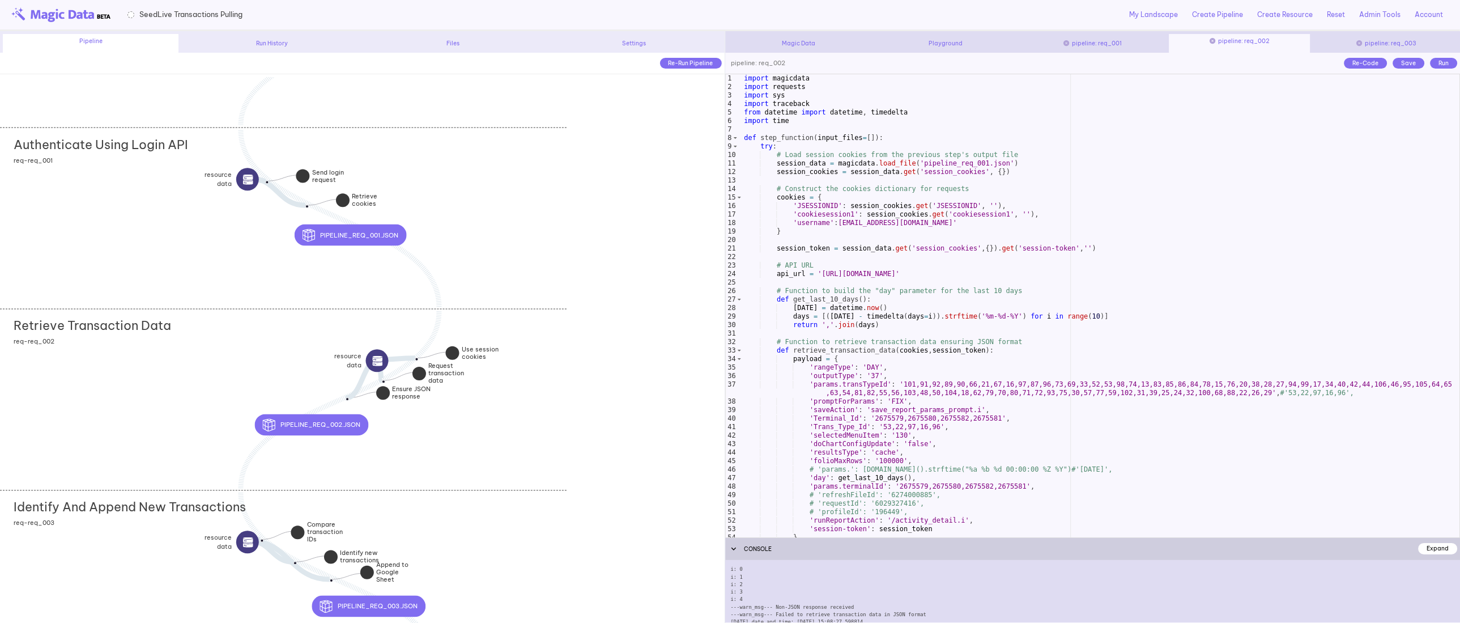
scroll to position [18, 0]
click at [1415, 59] on div "Save" at bounding box center [1409, 63] width 32 height 11
click at [1440, 64] on div "Run" at bounding box center [1443, 63] width 27 height 11
click at [1001, 254] on div "import magicdata import requests import sys import traceback from datetime impo…" at bounding box center [1101, 314] width 718 height 480
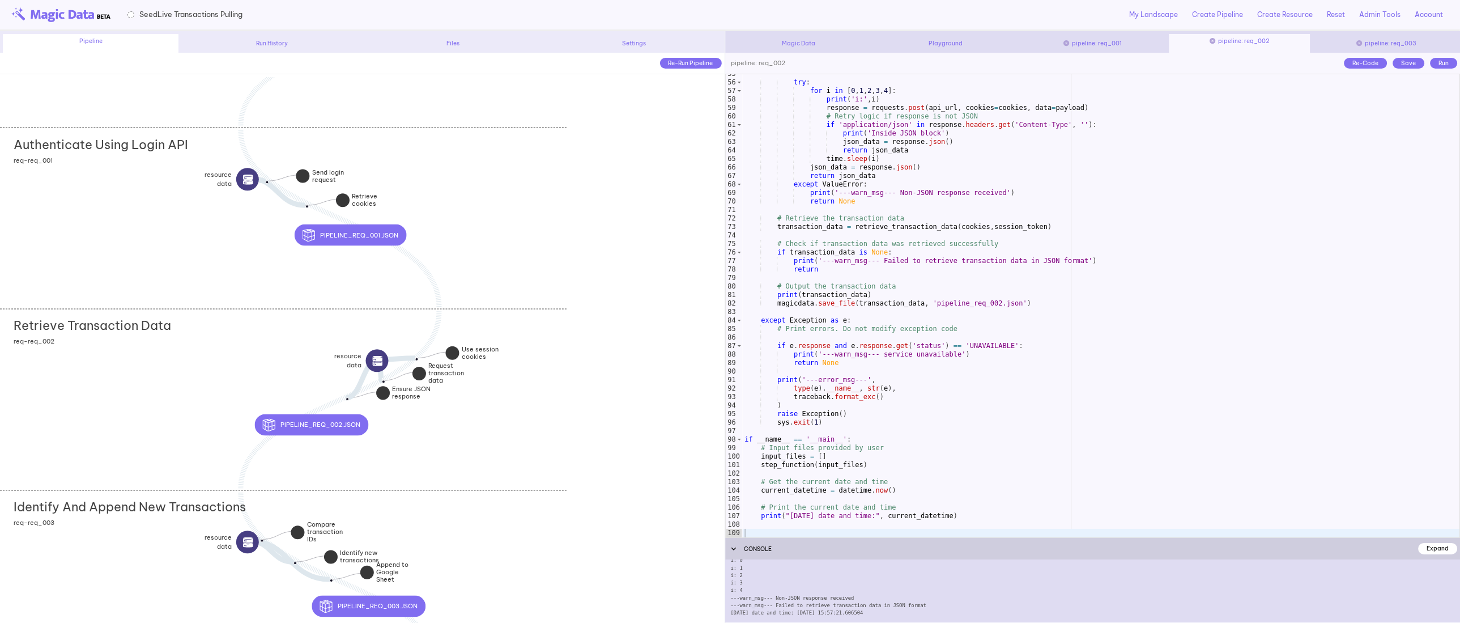
scroll to position [0, 0]
drag, startPoint x: 900, startPoint y: 607, endPoint x: 726, endPoint y: 567, distance: 178.5
click at [726, 567] on div "i: 0 i: 1 i: 2 i: 3 i: 4 ---warn_msg--- Non-JSON response received ---warn_msg-…" at bounding box center [1092, 591] width 735 height 62
copy div "i: 0 i: 1 i: 2 i: 3 i: 4 ---warn_msg--- Non-JSON response received ---warn_msg-…"
click at [631, 42] on div "Settings" at bounding box center [634, 43] width 176 height 8
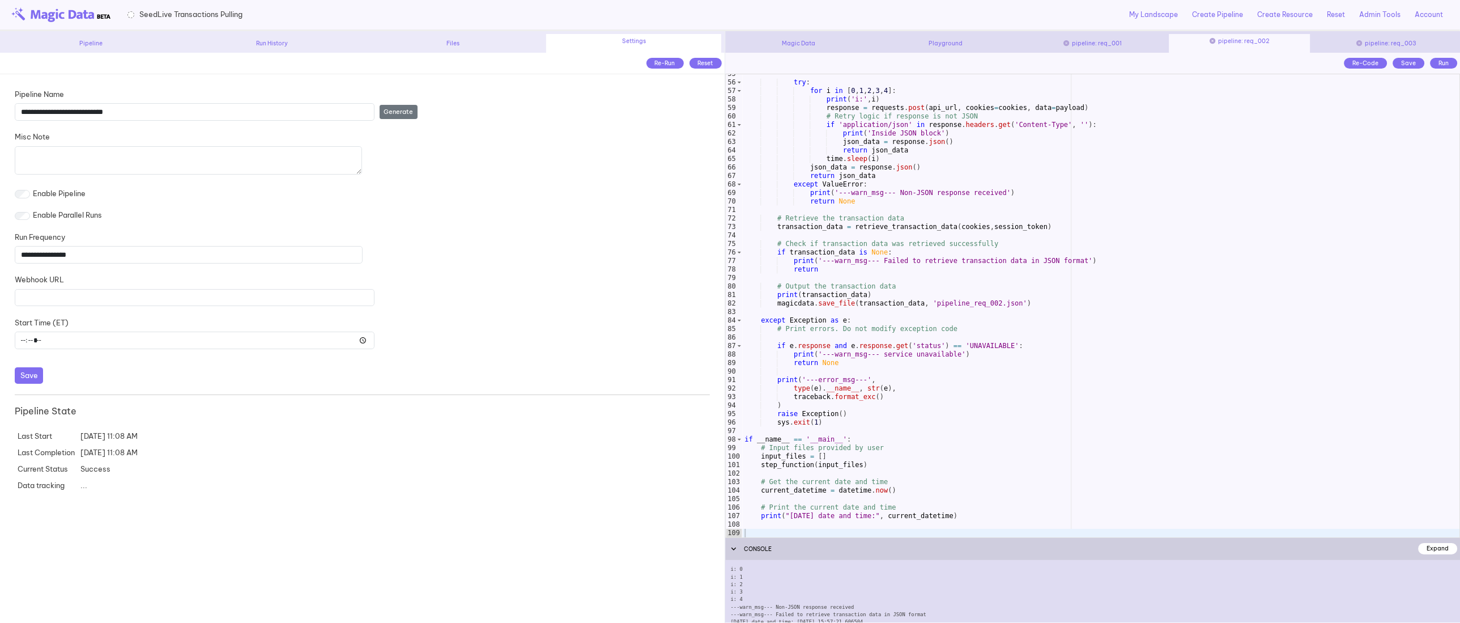
click at [27, 371] on button "Save" at bounding box center [29, 375] width 28 height 16
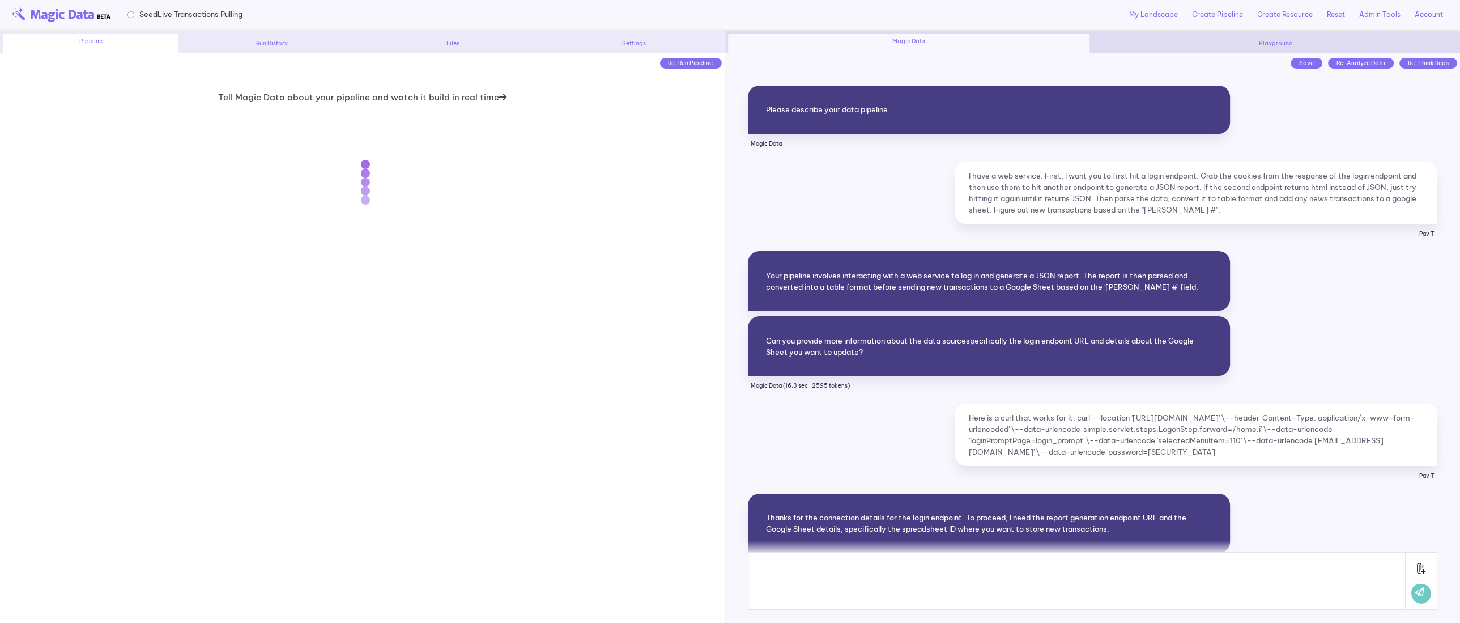
scroll to position [7878, 0]
